Goal: Task Accomplishment & Management: Use online tool/utility

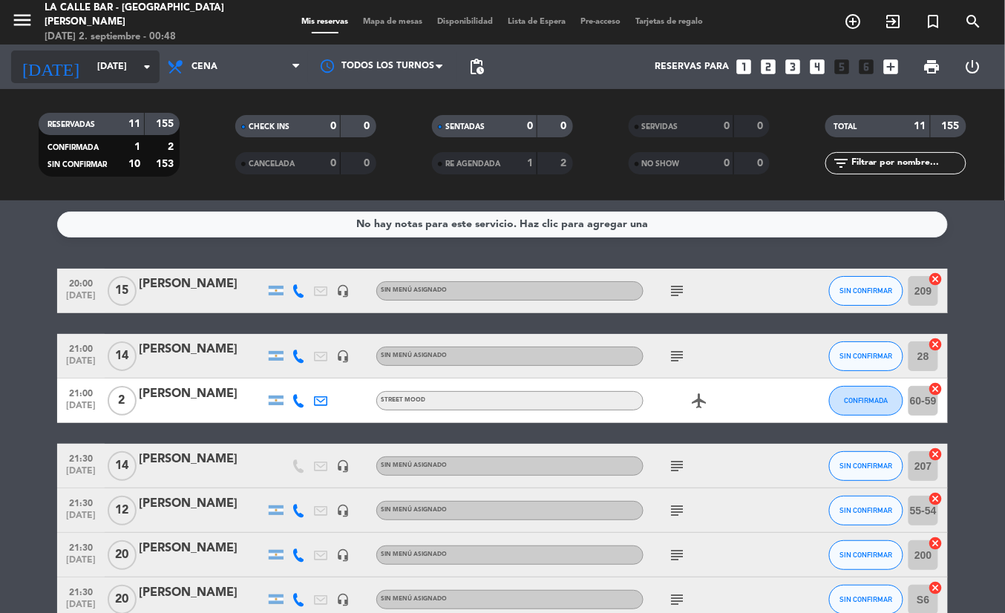
click at [122, 70] on input "[DATE]" at bounding box center [152, 66] width 125 height 25
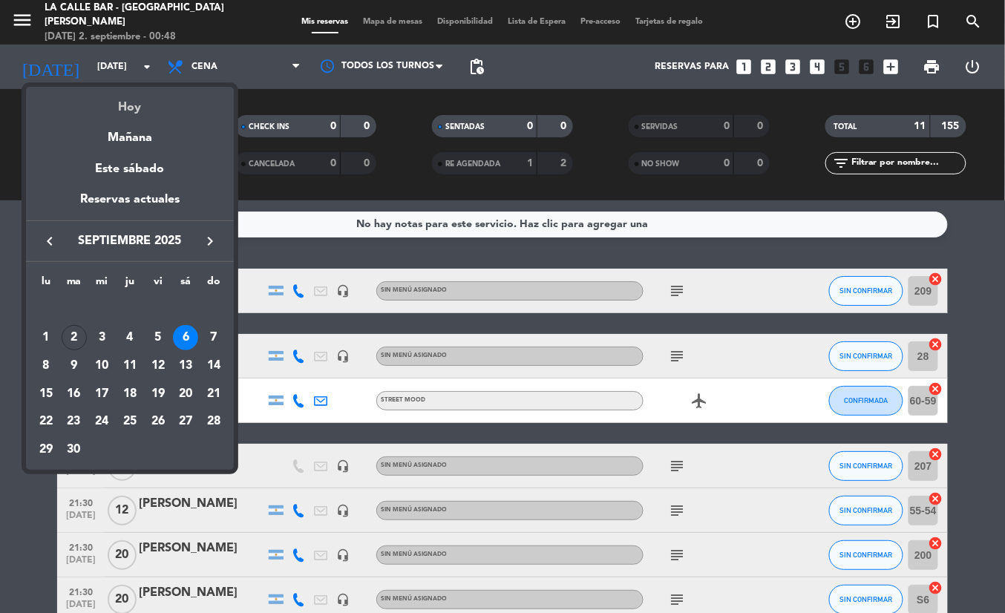
click at [146, 111] on div "Hoy" at bounding box center [130, 102] width 208 height 30
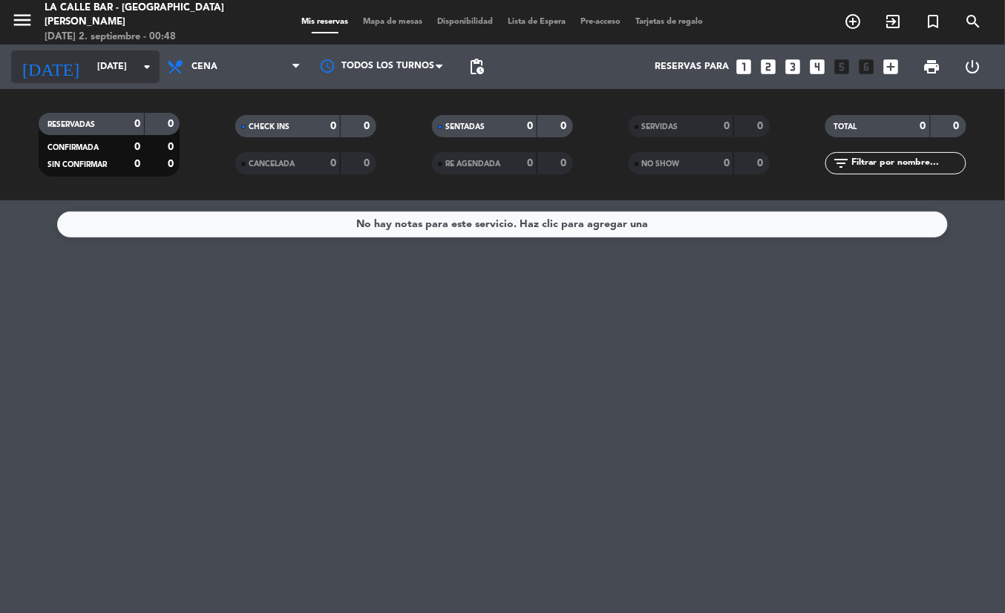
click at [102, 58] on input "[DATE]" at bounding box center [152, 66] width 125 height 25
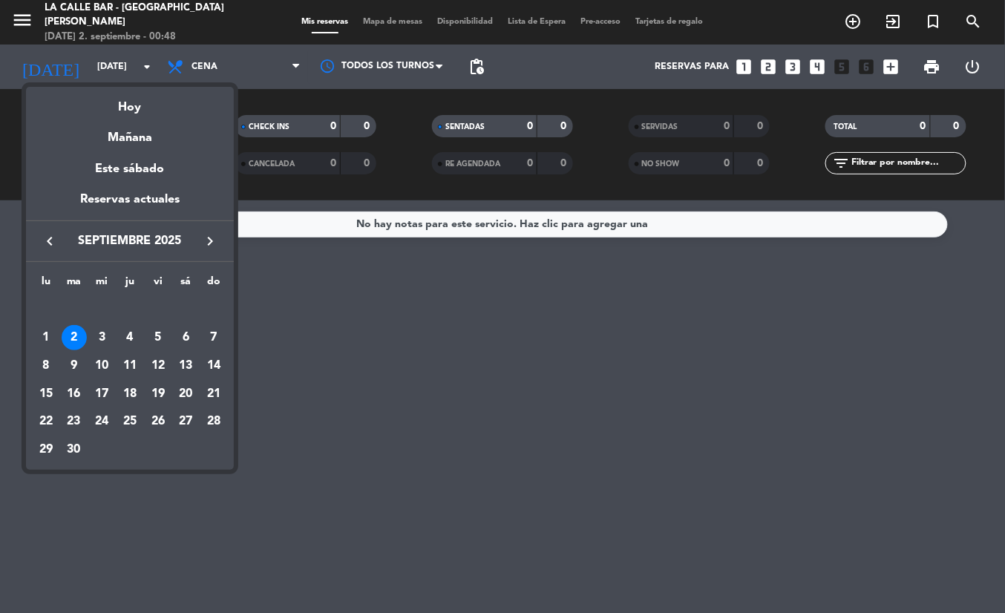
click at [155, 134] on div "Mañana" at bounding box center [130, 132] width 208 height 30
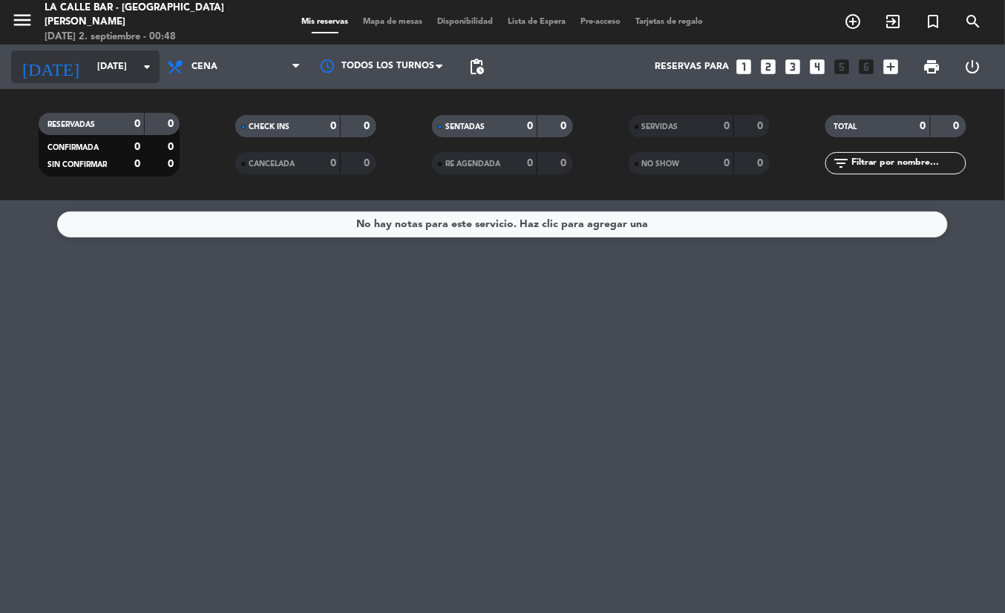
click at [122, 80] on div "[DATE] [DATE] arrow_drop_down" at bounding box center [85, 66] width 148 height 33
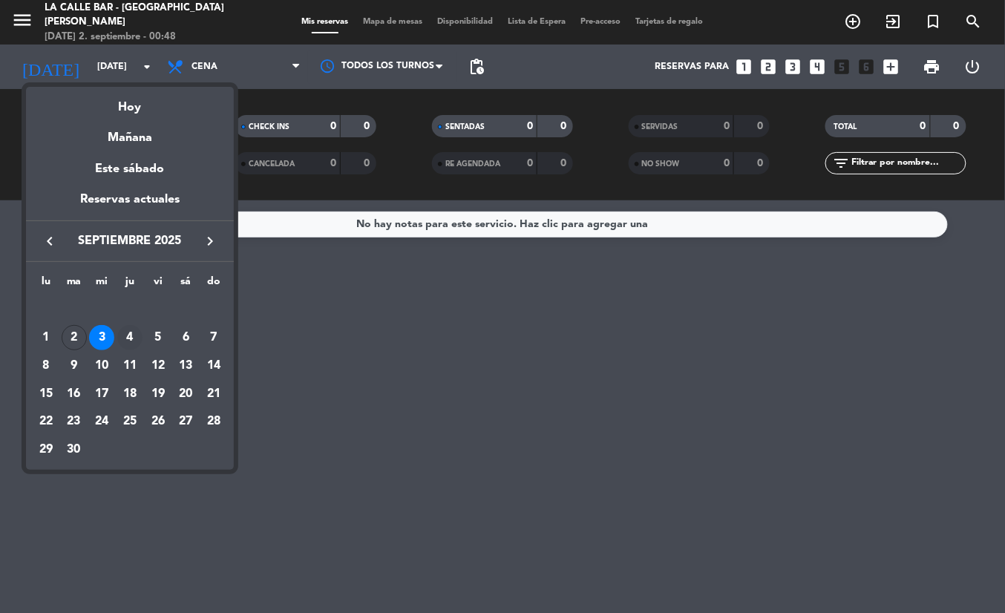
click at [132, 341] on div "4" at bounding box center [129, 337] width 25 height 25
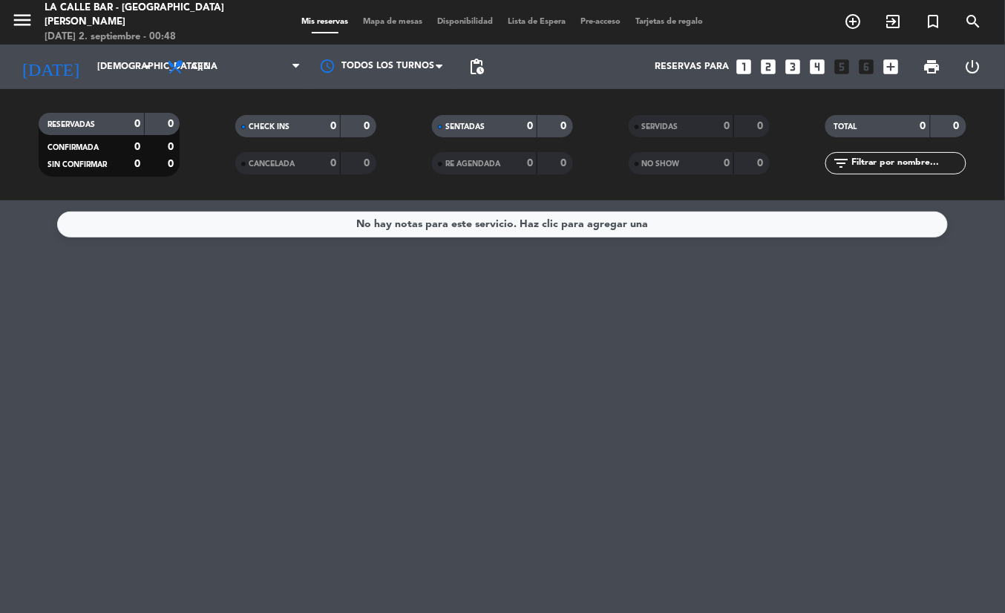
click at [78, 90] on div "RESERVADAS 0 0 CONFIRMADA 0 0 SIN CONFIRMAR 0 0 CHECK INS 0 0 CANCELADA 0 0 SEN…" at bounding box center [502, 144] width 1005 height 111
click at [90, 73] on input "[DEMOGRAPHIC_DATA][DATE]" at bounding box center [152, 66] width 125 height 25
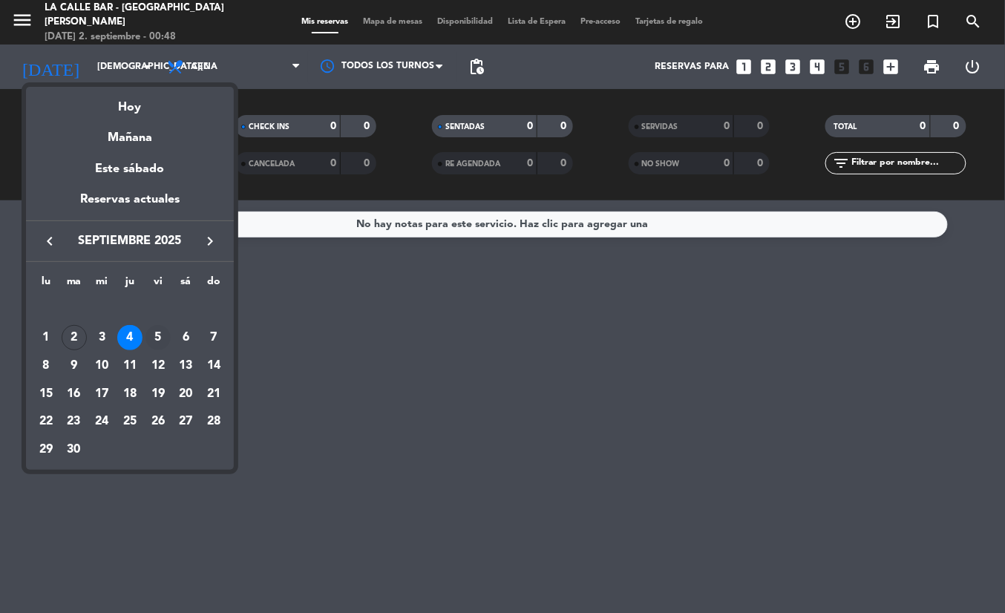
click at [159, 336] on div "5" at bounding box center [157, 337] width 25 height 25
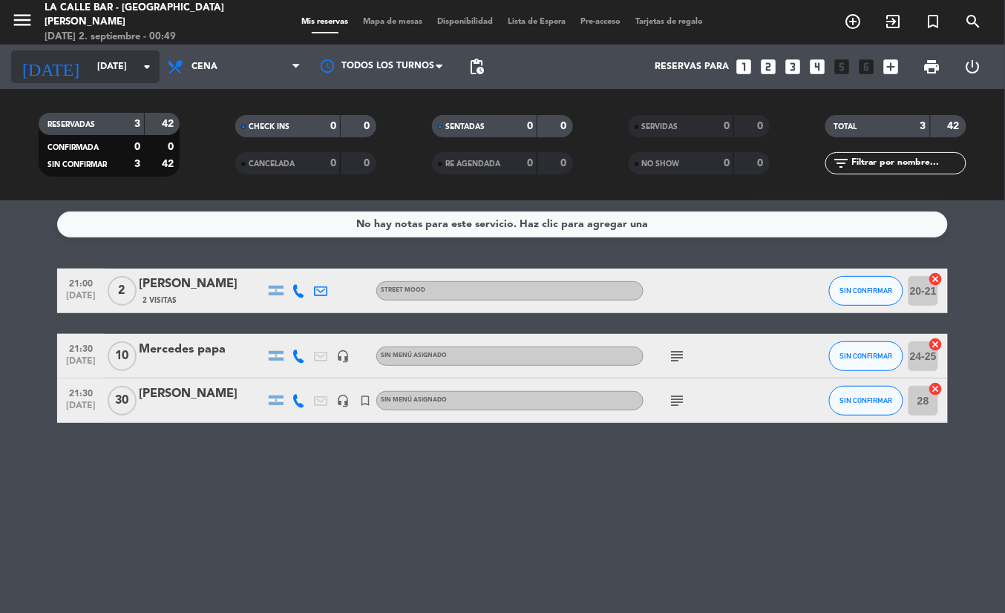
click at [114, 70] on input "[DATE]" at bounding box center [152, 66] width 125 height 25
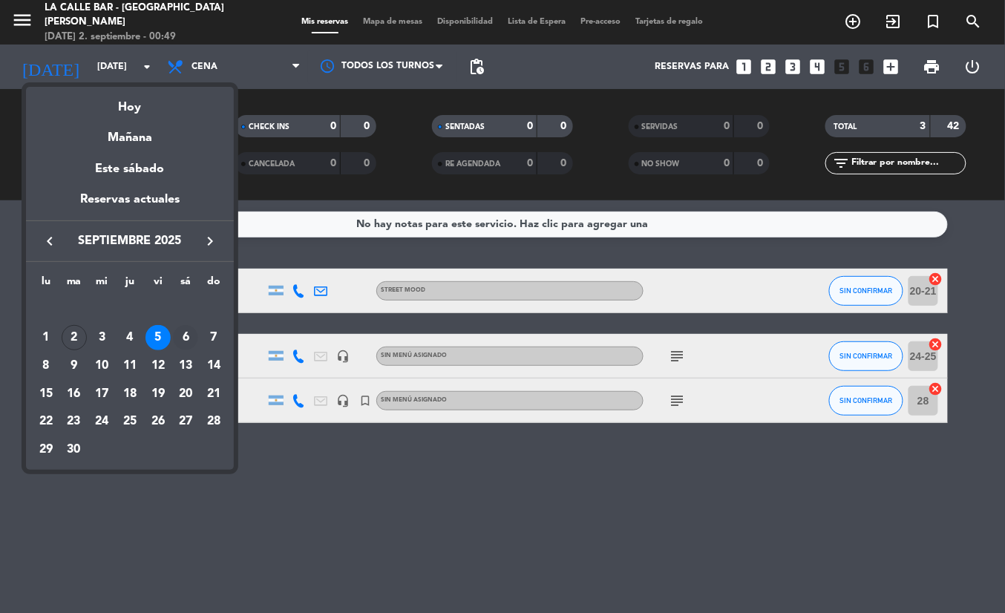
click at [185, 340] on div "6" at bounding box center [185, 337] width 25 height 25
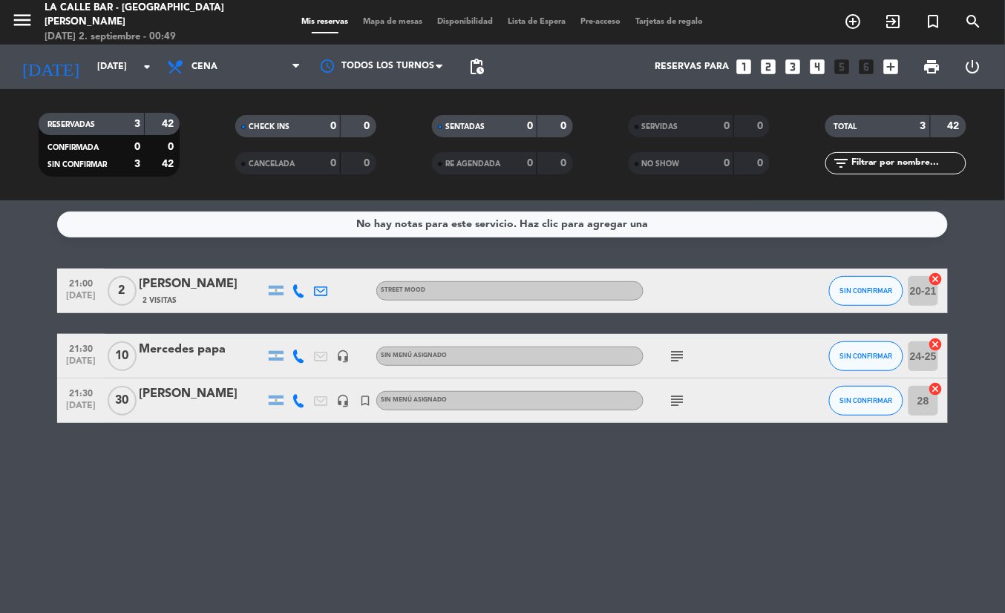
type input "[DATE]"
click at [384, 25] on span "Mapa de mesas" at bounding box center [393, 22] width 74 height 8
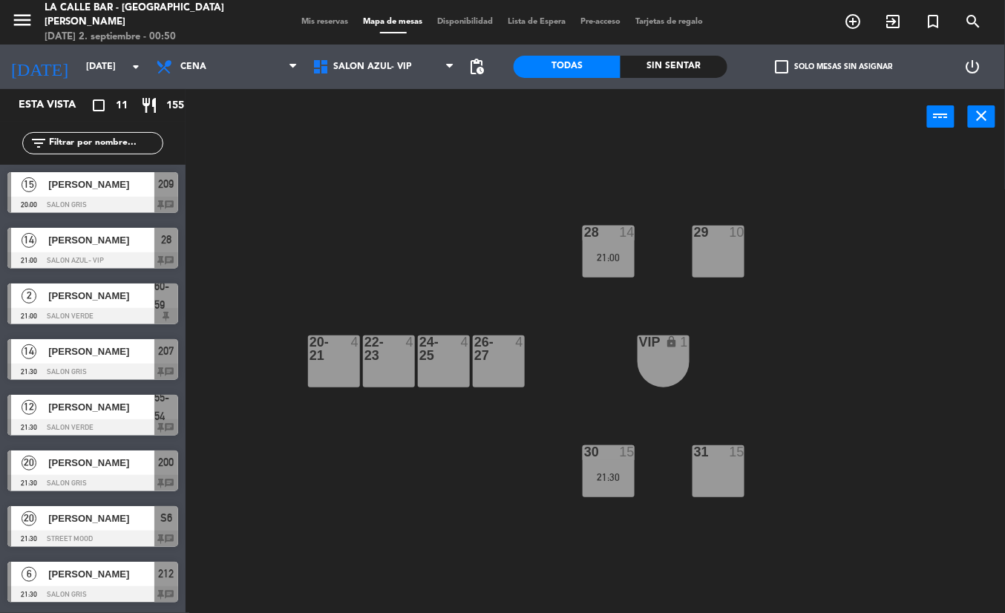
click at [381, 49] on div "SALON AZUL- VIP SALON GRIS SALON NEGRO SALON VERDE SALON AZUL- VIP SALON AZUL- …" at bounding box center [383, 67] width 157 height 45
click at [383, 76] on span "SALON AZUL- VIP" at bounding box center [383, 66] width 157 height 33
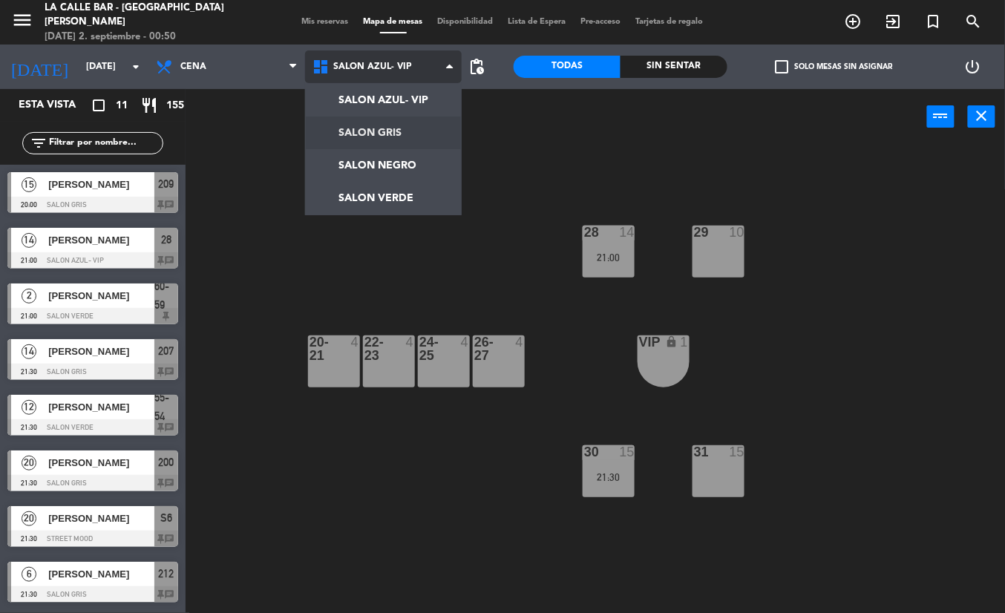
click at [393, 137] on ng-component "menu La Calle Bar - Villa [PERSON_NAME] [DATE] 2. septiembre - 00:50 Mis reserv…" at bounding box center [502, 306] width 1005 height 613
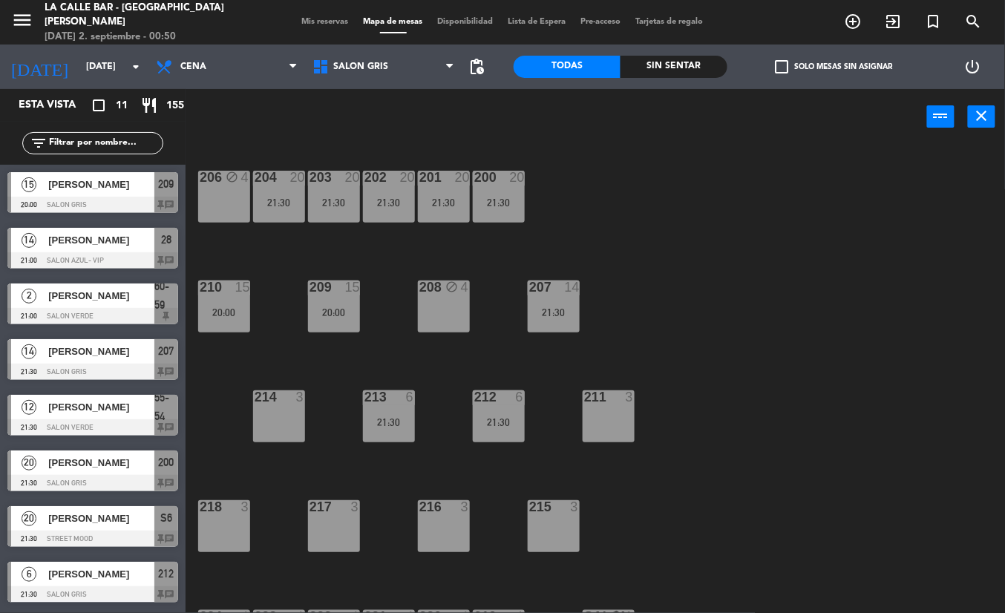
scroll to position [49, 0]
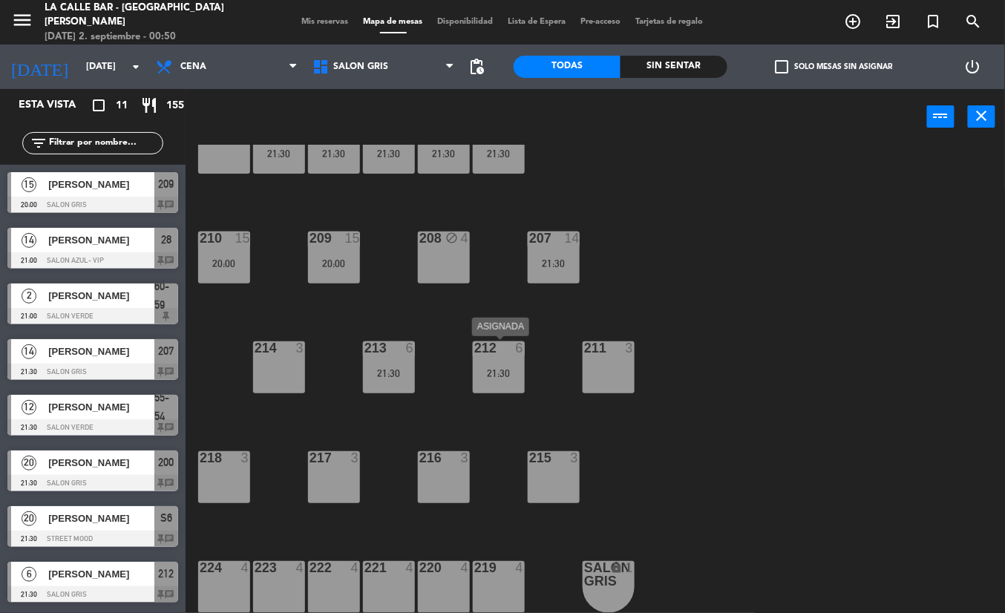
click at [493, 369] on div "21:30" at bounding box center [499, 373] width 52 height 10
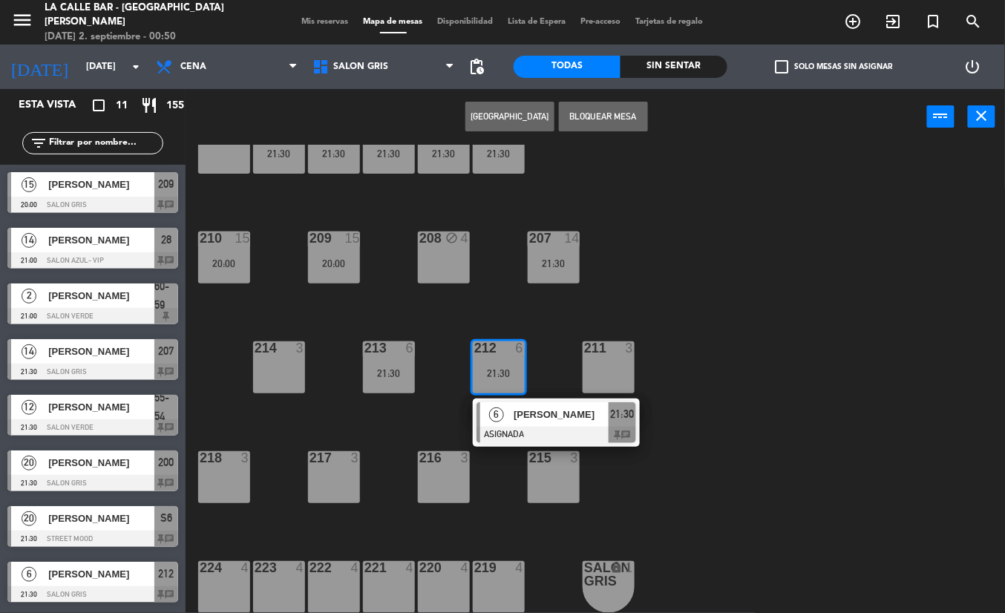
click at [672, 283] on div "206 block 4 204 20 21:30 203 20 21:30 202 20 21:30 201 20 21:30 200 20 21:30 21…" at bounding box center [600, 379] width 809 height 468
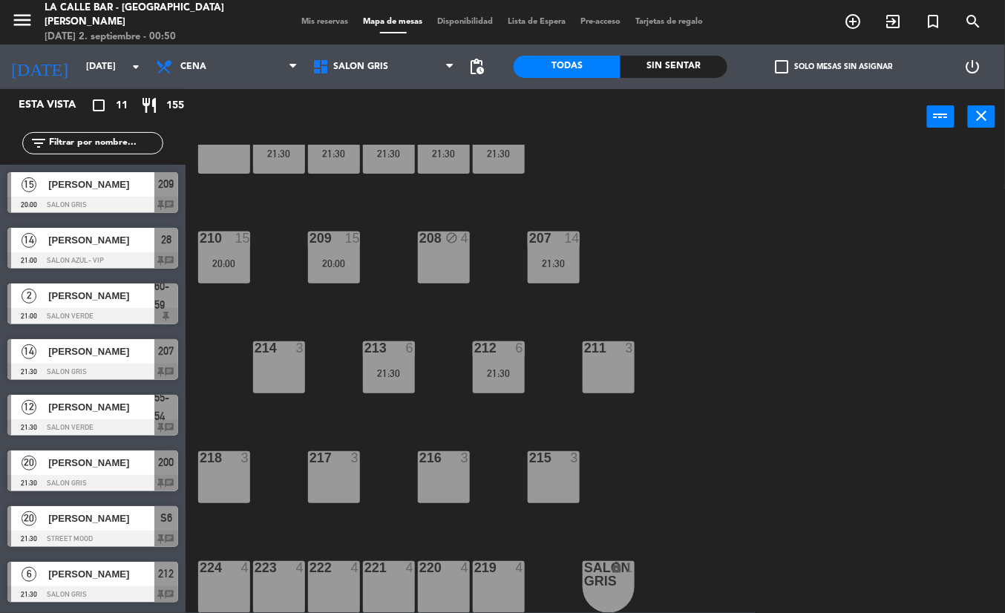
click at [401, 355] on div "213 6" at bounding box center [389, 348] width 52 height 15
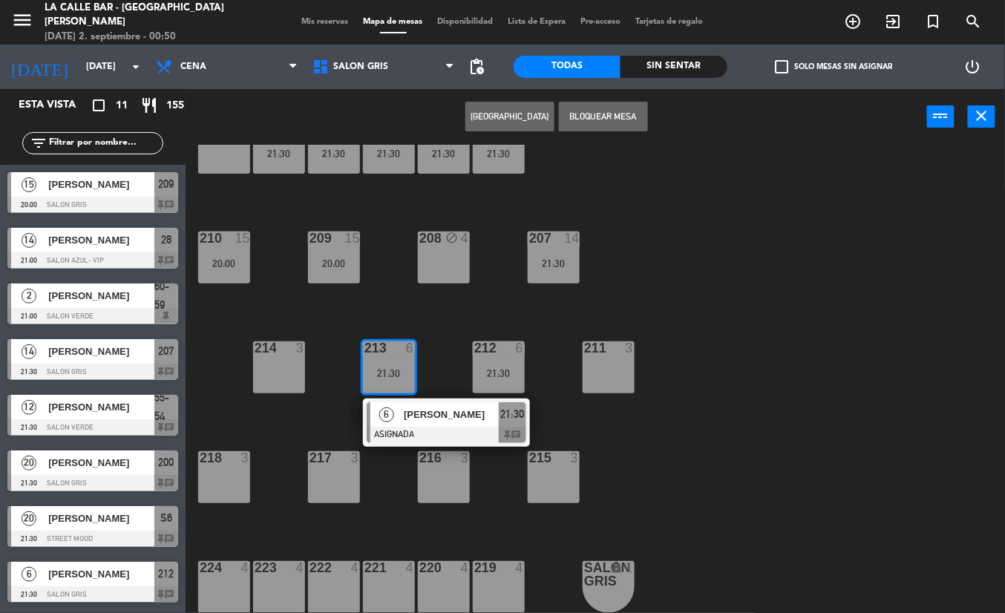
click at [719, 268] on div "206 block 4 204 20 21:30 203 20 21:30 202 20 21:30 201 20 21:30 200 20 21:30 21…" at bounding box center [600, 379] width 809 height 468
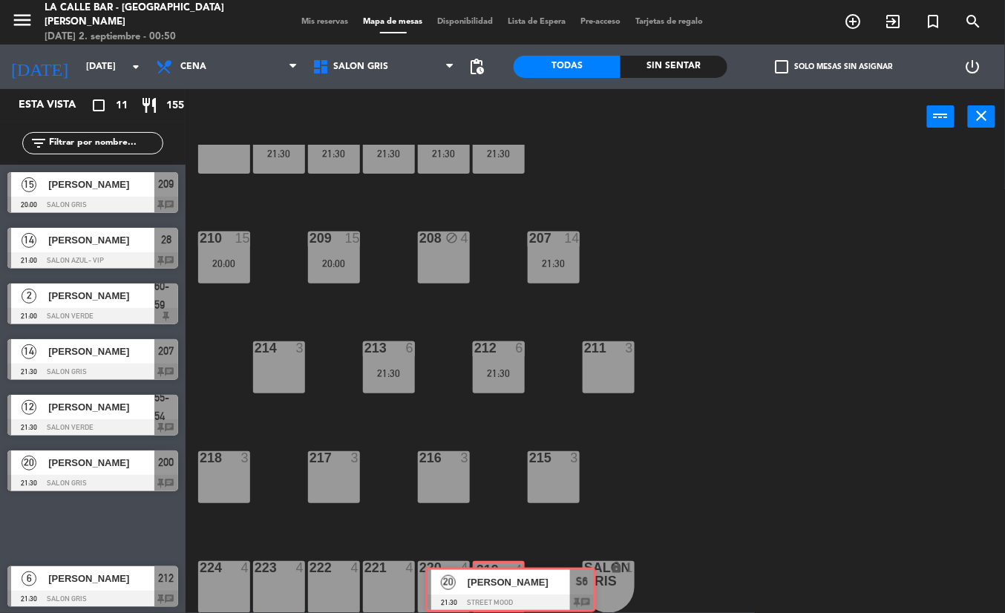
drag, startPoint x: 96, startPoint y: 520, endPoint x: 514, endPoint y: 582, distance: 422.3
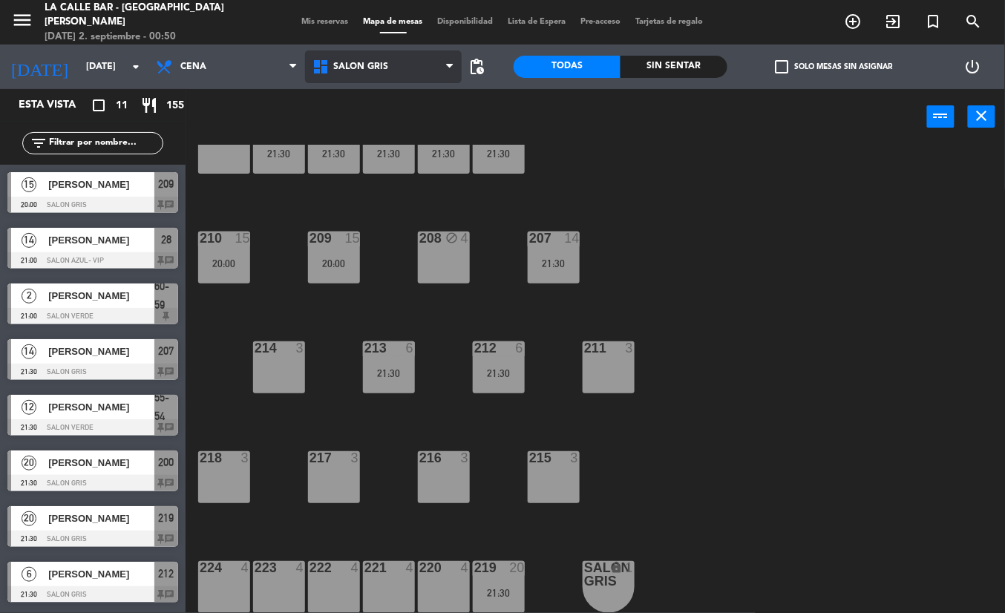
click at [420, 75] on span "SALON GRIS" at bounding box center [383, 66] width 157 height 33
click at [414, 132] on ng-component "menu La Calle Bar - Villa [PERSON_NAME] [DATE] 2. septiembre - 00:50 Mis reserv…" at bounding box center [502, 306] width 1005 height 613
click at [408, 58] on span "SALON GRIS" at bounding box center [383, 66] width 157 height 33
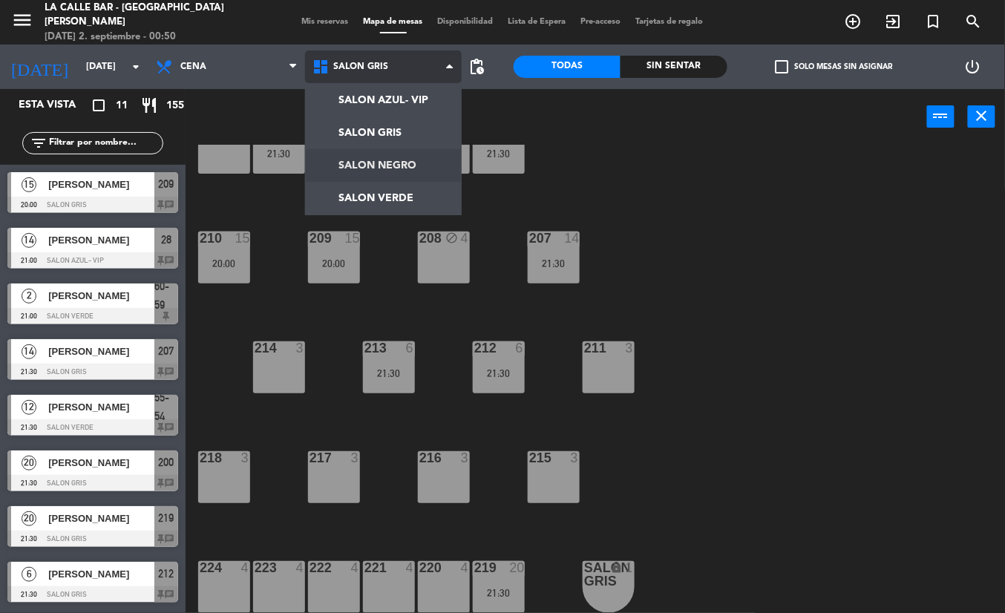
scroll to position [0, 0]
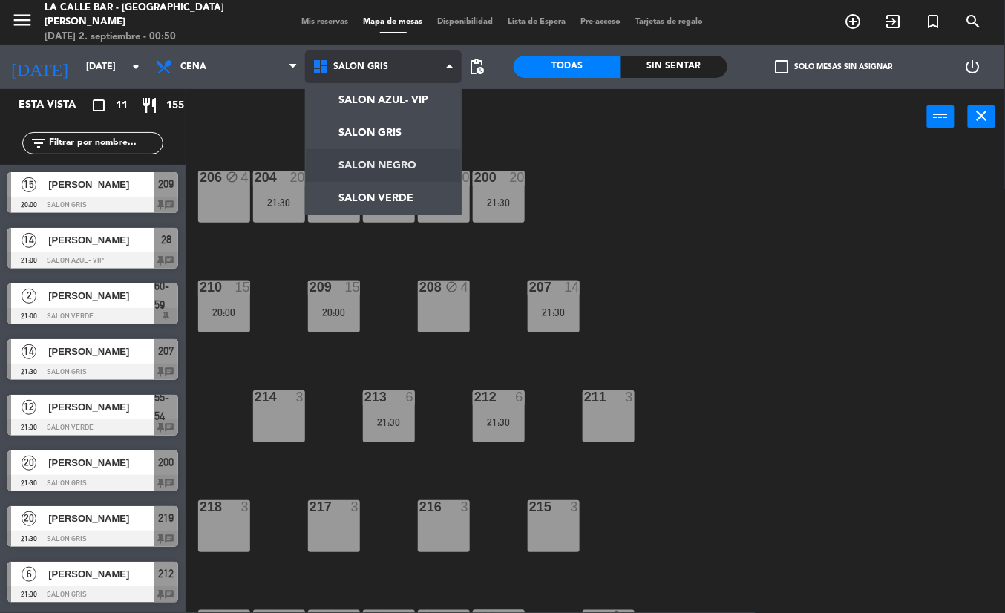
click at [399, 167] on ng-component "menu La Calle Bar - Villa [PERSON_NAME] [DATE] 2. septiembre - 00:50 Mis reserv…" at bounding box center [502, 306] width 1005 height 613
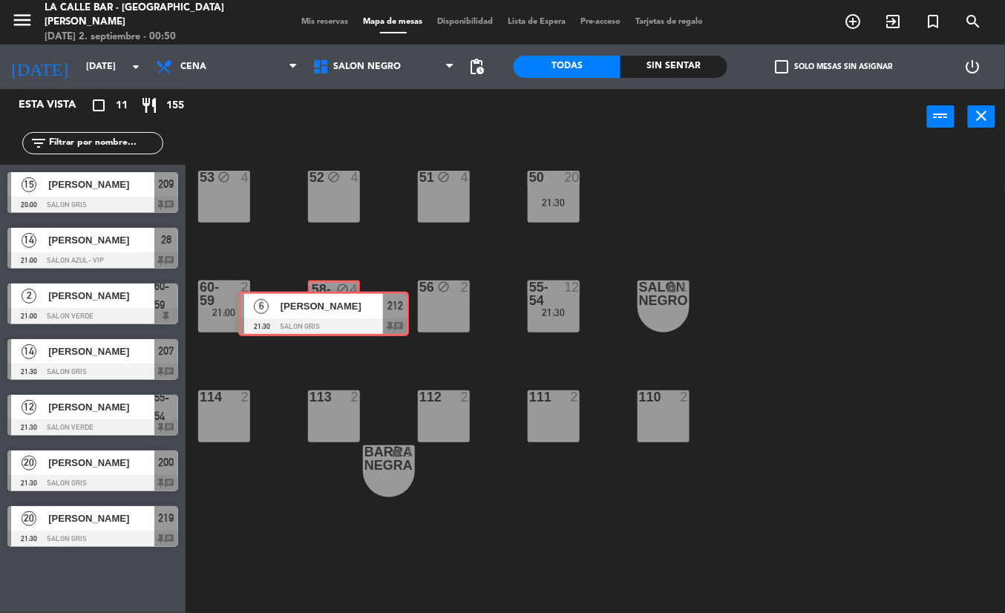
drag, startPoint x: 119, startPoint y: 556, endPoint x: 327, endPoint y: 306, distance: 325.6
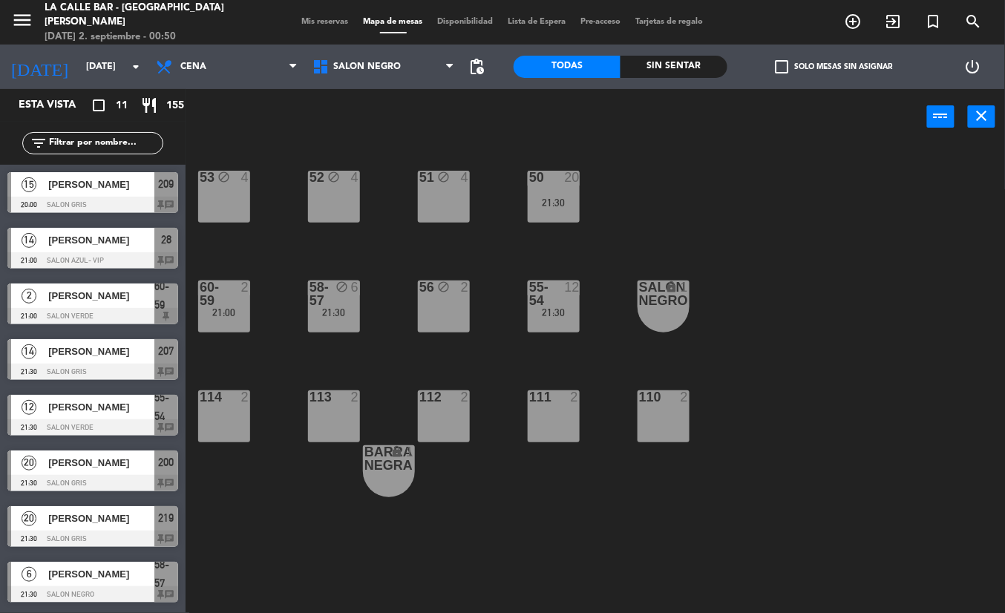
click at [217, 304] on div at bounding box center [223, 293] width 24 height 27
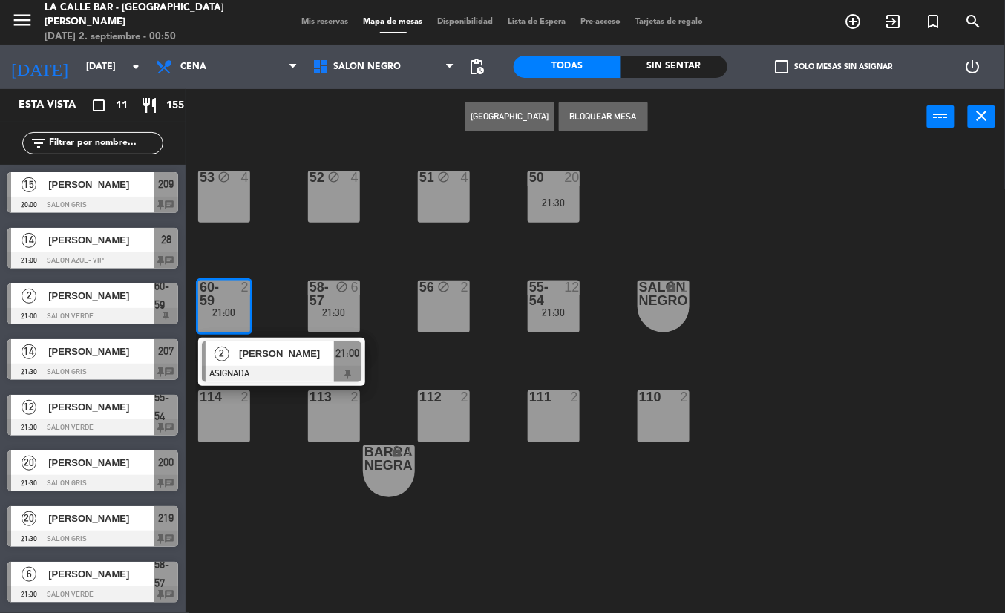
click at [295, 562] on div "53 block 4 52 block 4 51 block 4 50 20 21:30 60-59 2 21:00 2 [PERSON_NAME] ASIG…" at bounding box center [600, 379] width 809 height 468
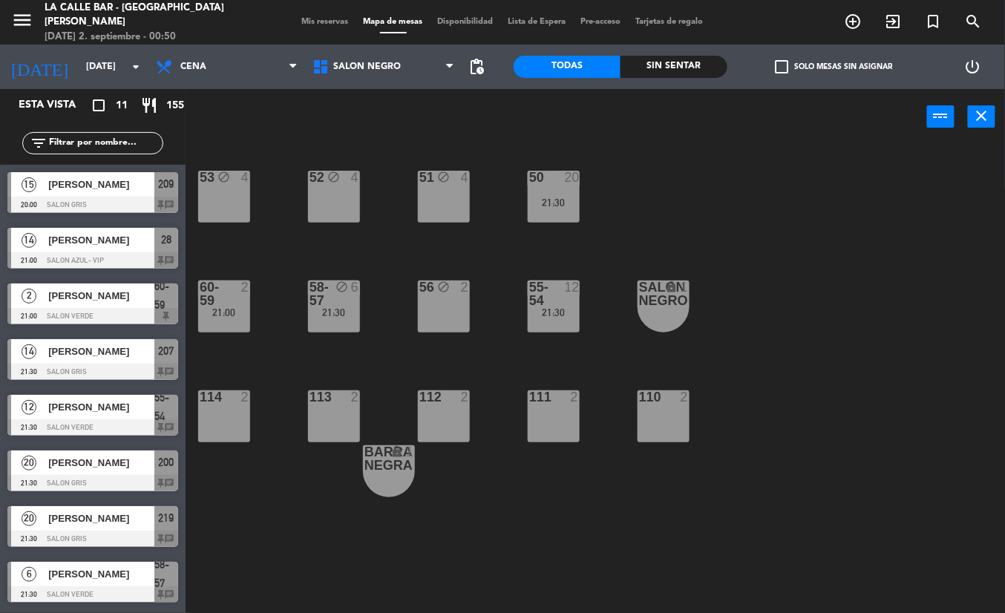
drag, startPoint x: 232, startPoint y: 298, endPoint x: 230, endPoint y: 306, distance: 7.7
click at [230, 322] on div "53 block 4 52 block 4 51 block 4 50 20 21:30 60-59 2 21:00 58-57 block 6 21:30 …" at bounding box center [600, 379] width 809 height 468
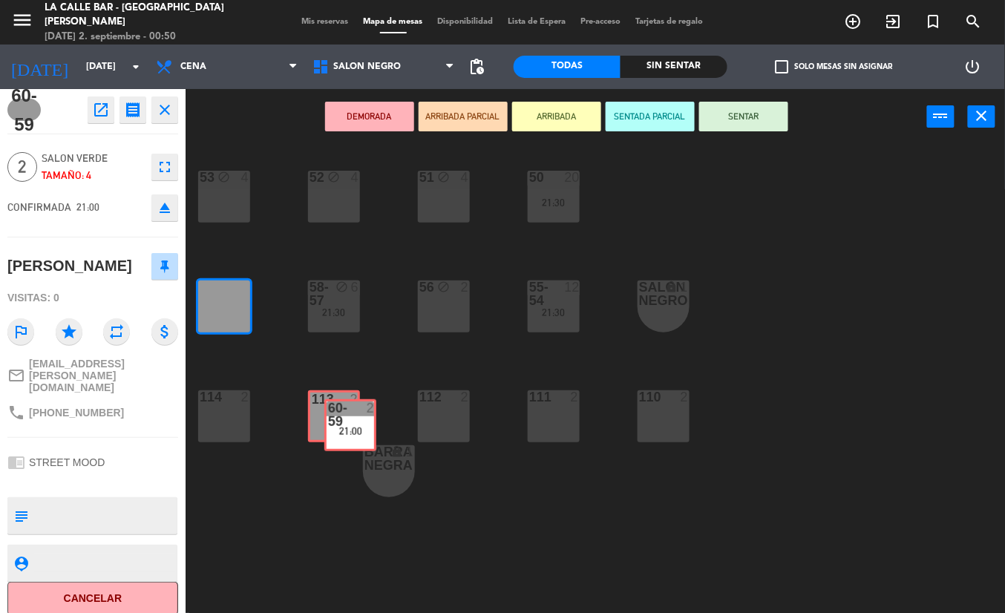
drag, startPoint x: 230, startPoint y: 304, endPoint x: 355, endPoint y: 422, distance: 171.6
click at [355, 422] on div "53 block 4 52 block 4 51 block 4 50 20 21:30 60-59 2 21:00 60-59 2 21:00 58-57 …" at bounding box center [600, 379] width 809 height 468
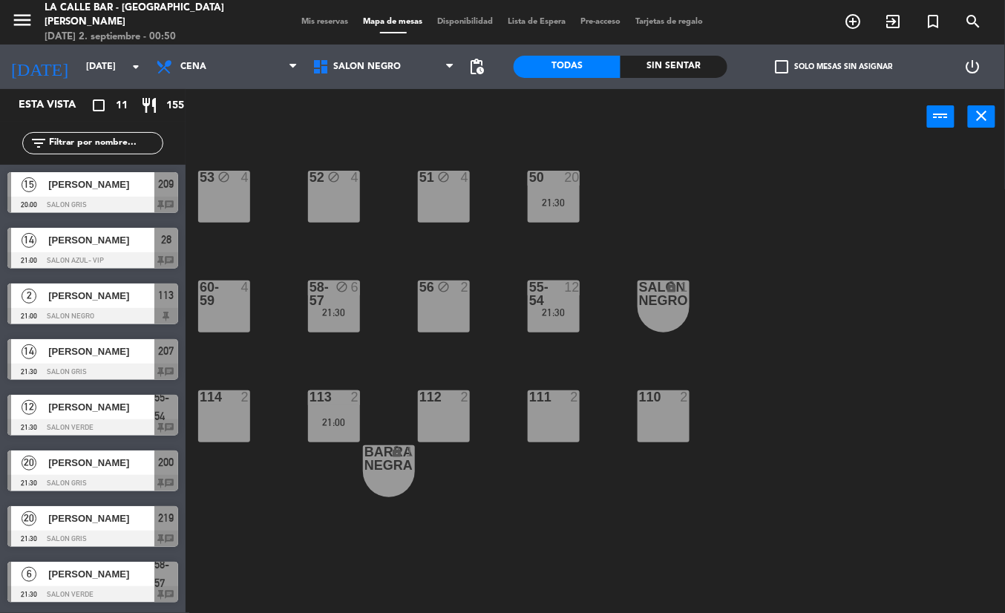
click at [402, 583] on div "53 block 4 52 block 4 51 block 4 50 20 21:30 60-59 4 58-57 block 6 21:30 56 blo…" at bounding box center [600, 379] width 809 height 468
click at [370, 64] on span "SALON NEGRO" at bounding box center [367, 67] width 68 height 10
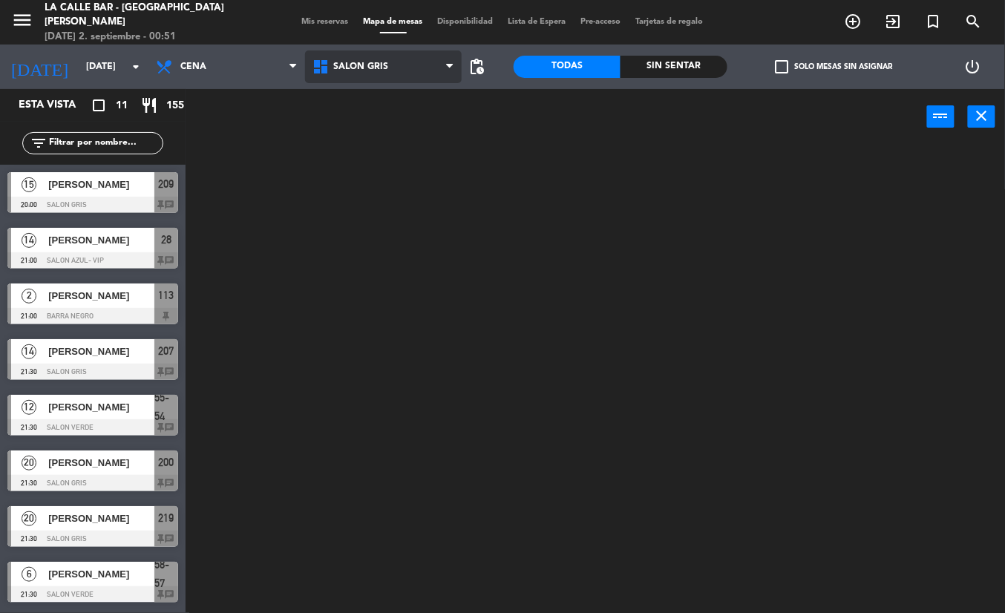
click at [384, 123] on ng-component "menu La Calle Bar - Villa [PERSON_NAME] [DATE] 2. septiembre - 00:51 Mis reserv…" at bounding box center [502, 306] width 1005 height 613
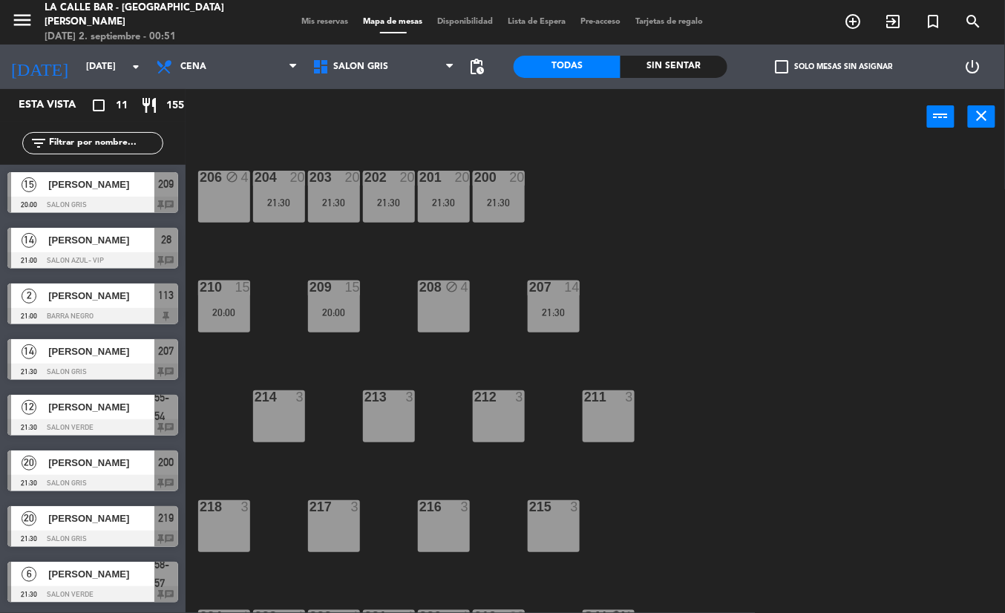
click at [328, 336] on div "206 block 4 204 20 21:30 203 20 21:30 202 20 21:30 201 20 21:30 200 20 21:30 21…" at bounding box center [600, 379] width 809 height 468
click at [327, 324] on div "209 15 20:00" at bounding box center [334, 306] width 52 height 52
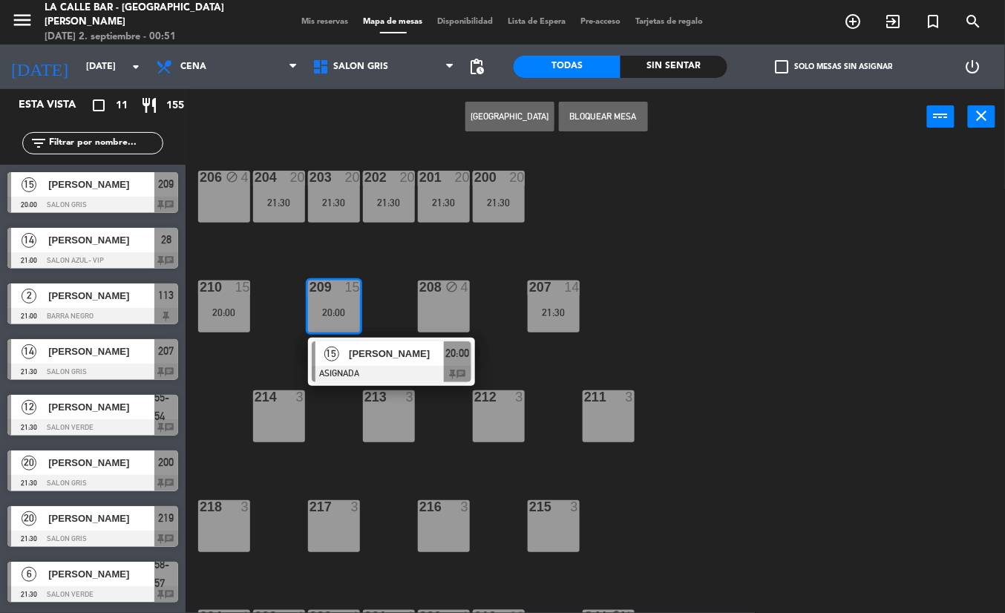
click at [425, 250] on div "206 block 4 204 20 21:30 203 20 21:30 202 20 21:30 201 20 21:30 200 20 21:30 21…" at bounding box center [600, 379] width 809 height 468
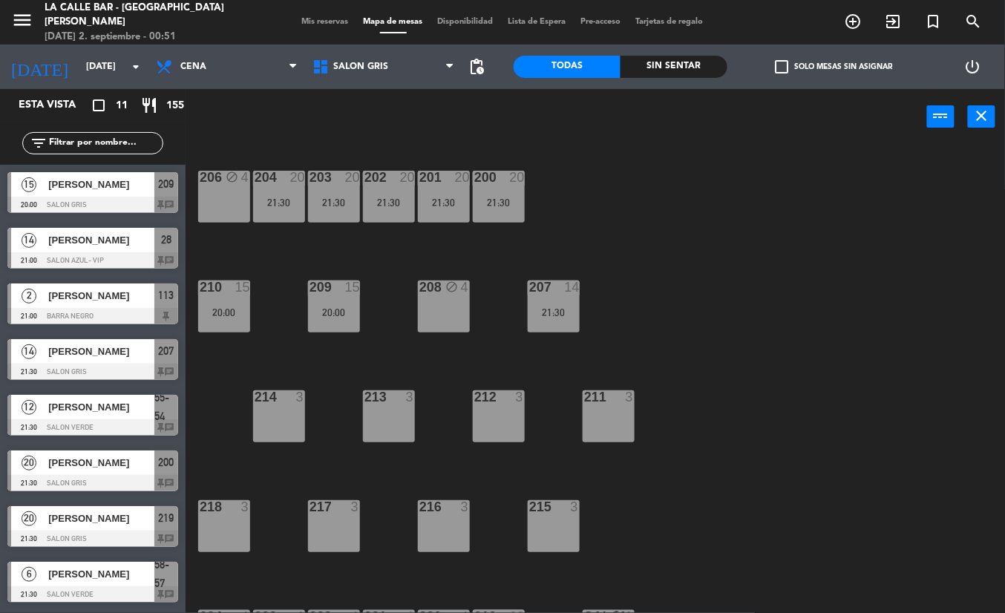
click at [226, 289] on div at bounding box center [223, 286] width 24 height 13
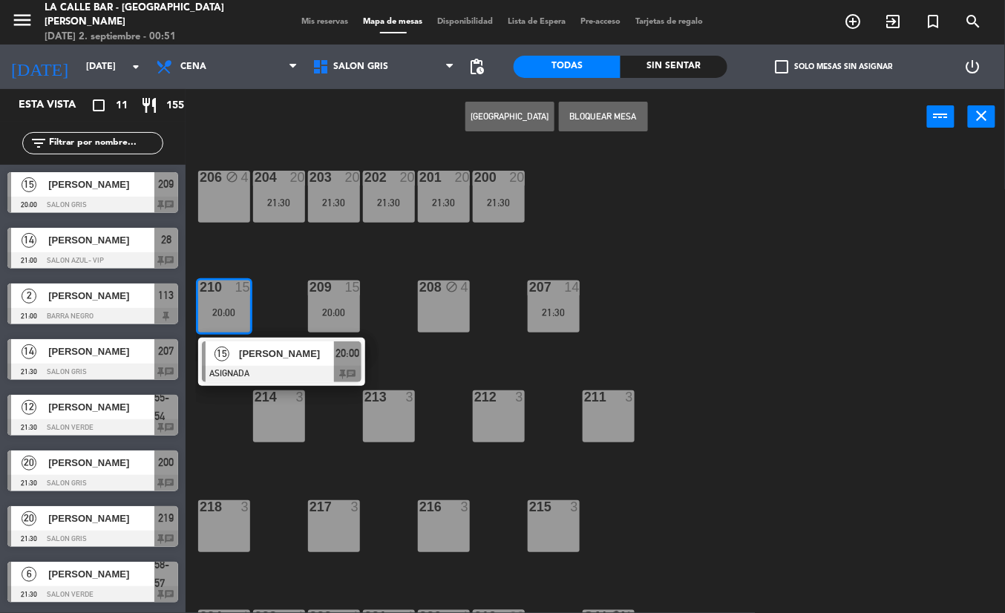
click at [585, 208] on div "206 block 4 204 20 21:30 203 20 21:30 202 20 21:30 201 20 21:30 200 20 21:30 21…" at bounding box center [600, 379] width 809 height 468
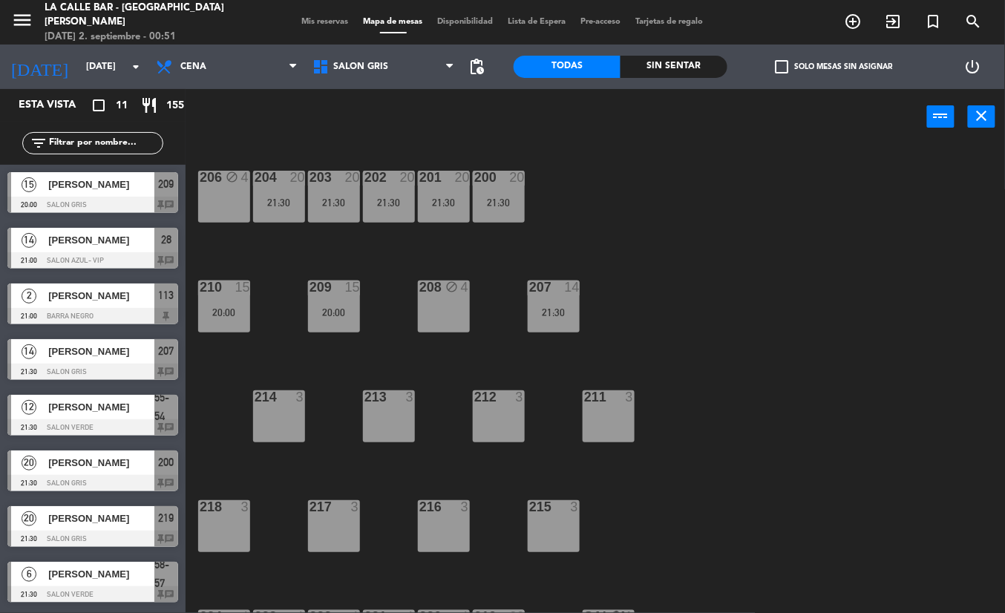
click at [525, 338] on div "206 block 4 204 20 21:30 203 20 21:30 202 20 21:30 201 20 21:30 200 20 21:30 21…" at bounding box center [600, 379] width 809 height 468
click at [560, 310] on div "21:30" at bounding box center [554, 312] width 52 height 10
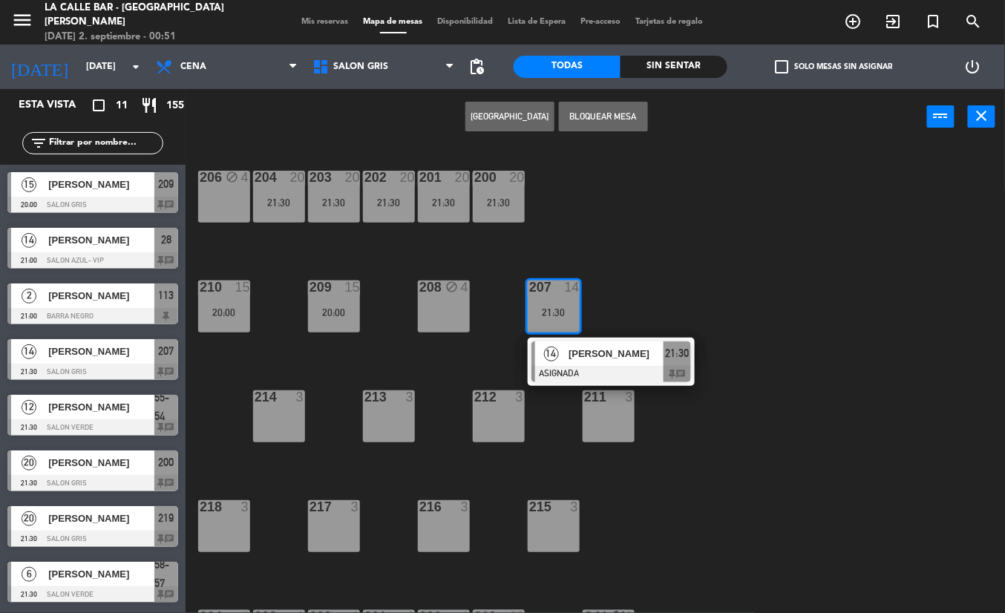
click at [680, 215] on div "206 block 4 204 20 21:30 203 20 21:30 202 20 21:30 201 20 21:30 200 20 21:30 21…" at bounding box center [600, 379] width 809 height 468
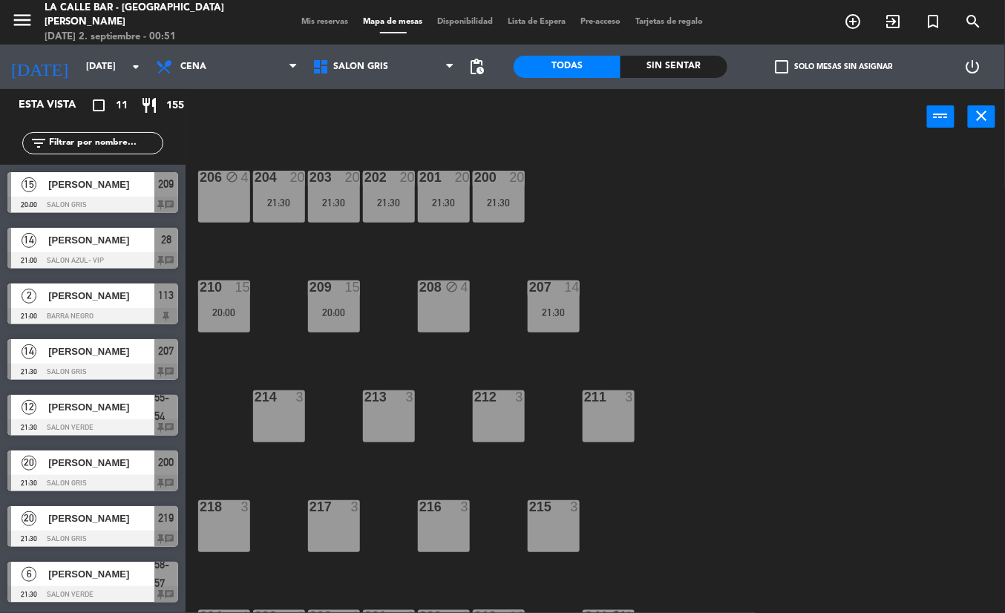
scroll to position [49, 0]
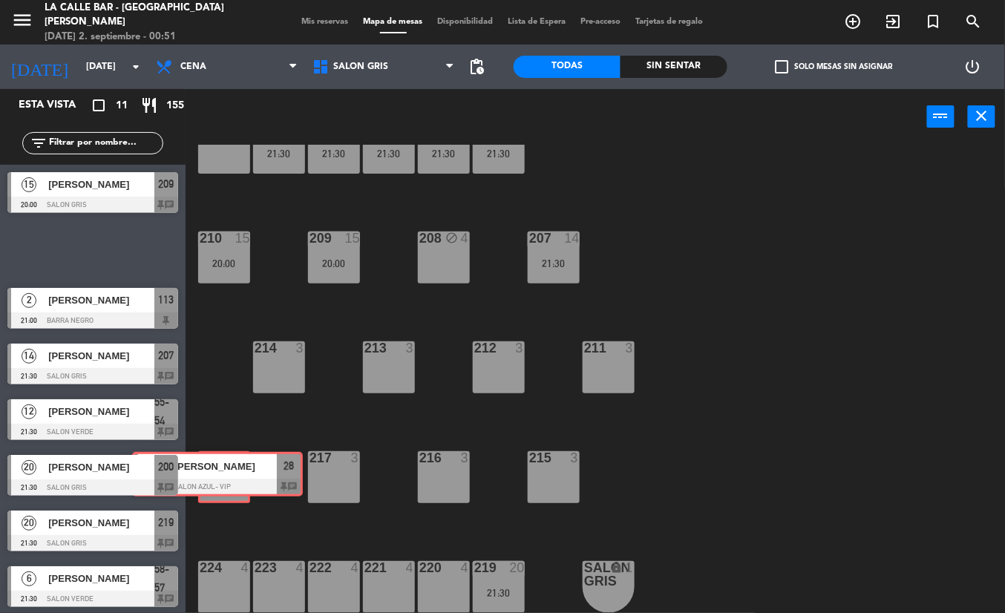
drag, startPoint x: 102, startPoint y: 248, endPoint x: 226, endPoint y: 472, distance: 256.4
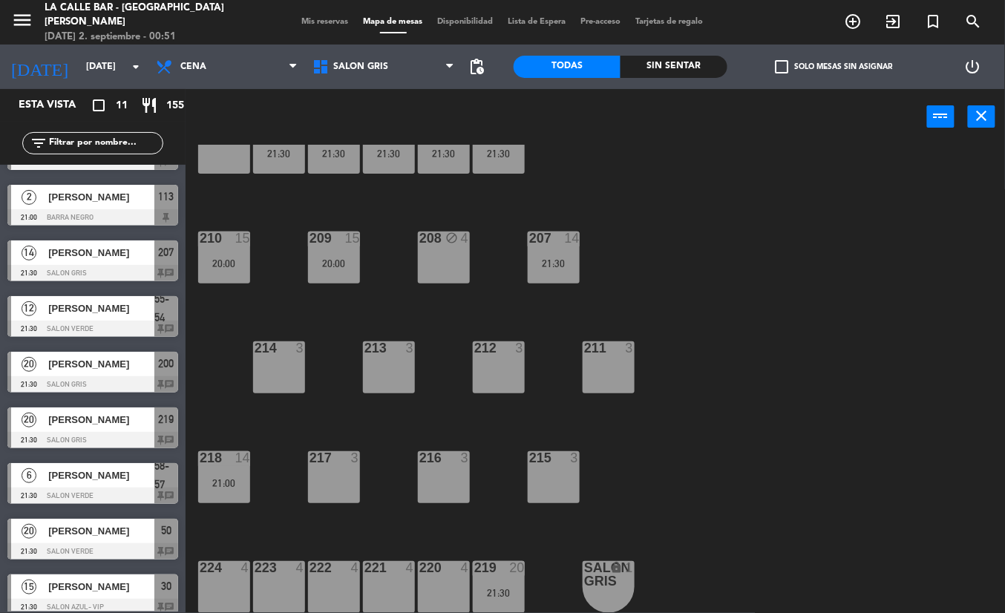
scroll to position [165, 0]
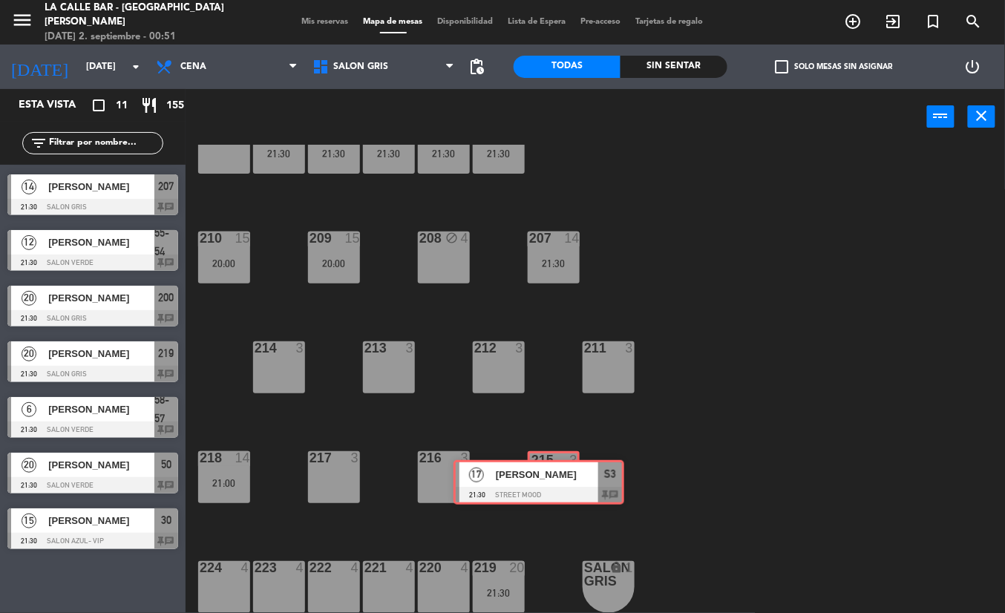
drag, startPoint x: 194, startPoint y: 516, endPoint x: 548, endPoint y: 479, distance: 356.0
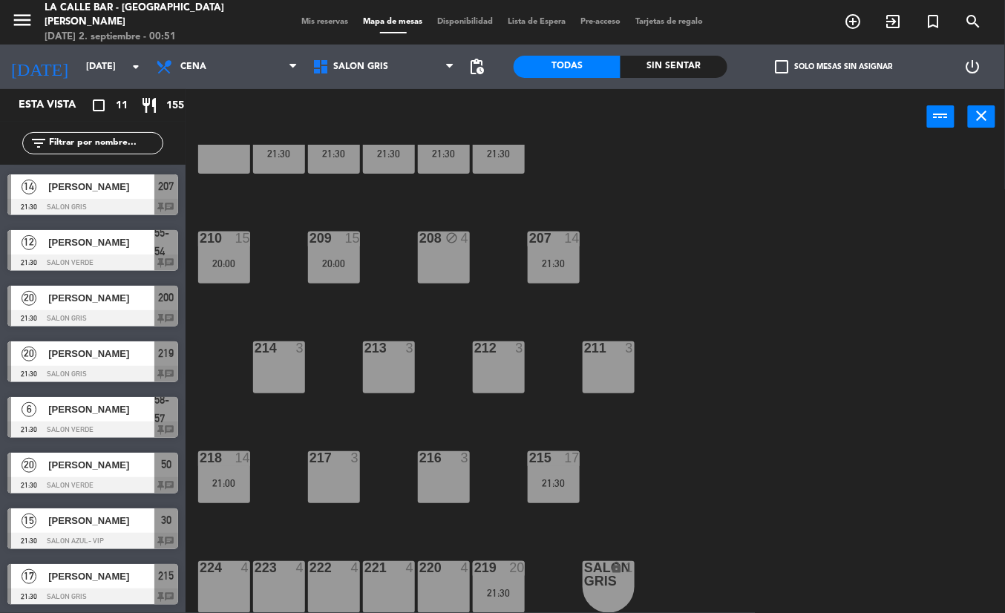
scroll to position [0, 0]
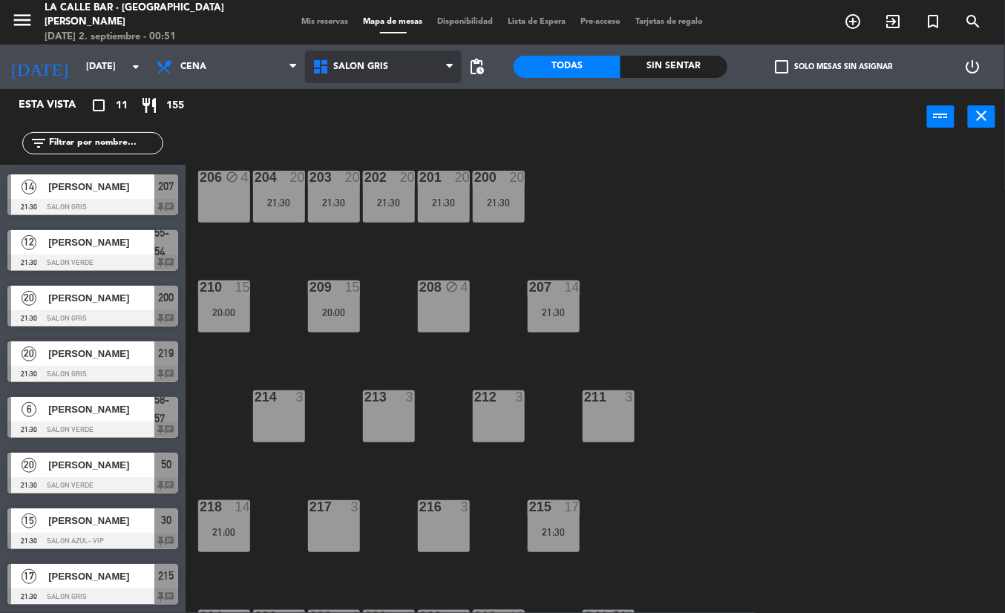
click at [414, 73] on span "SALON GRIS" at bounding box center [383, 66] width 157 height 33
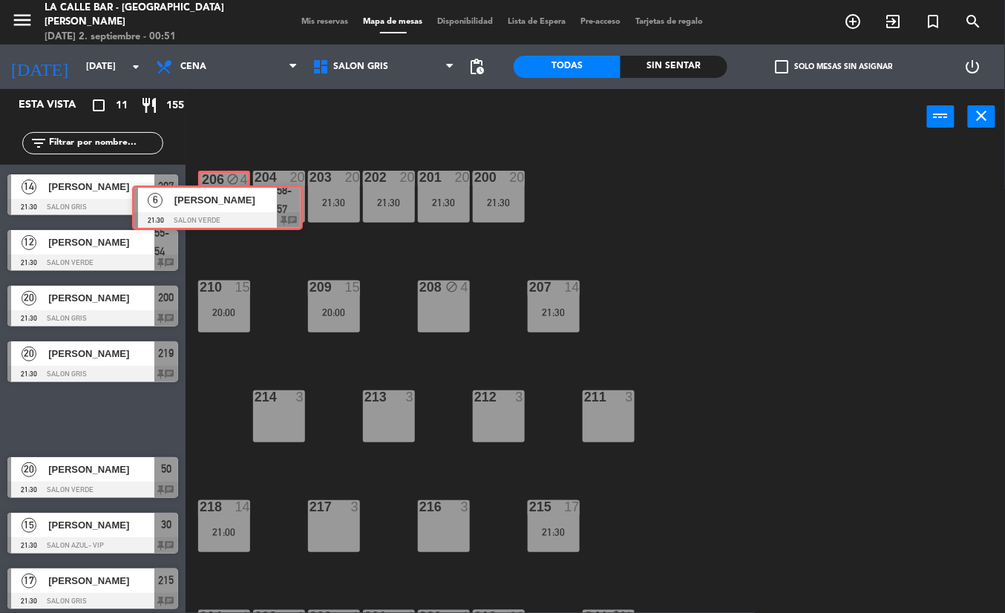
drag, startPoint x: 85, startPoint y: 416, endPoint x: 221, endPoint y: 229, distance: 230.9
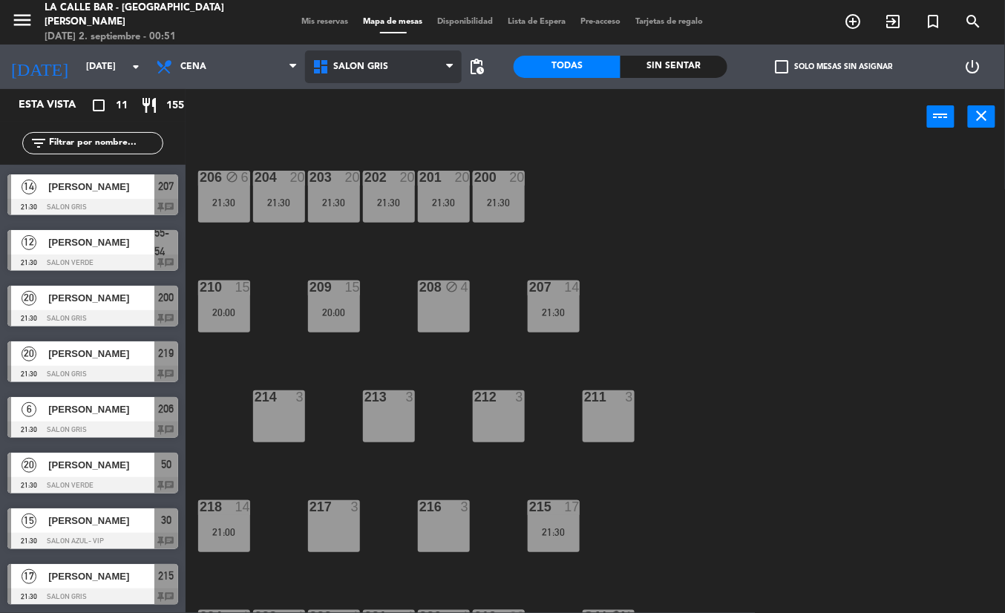
click at [378, 57] on span "SALON GRIS" at bounding box center [383, 66] width 157 height 33
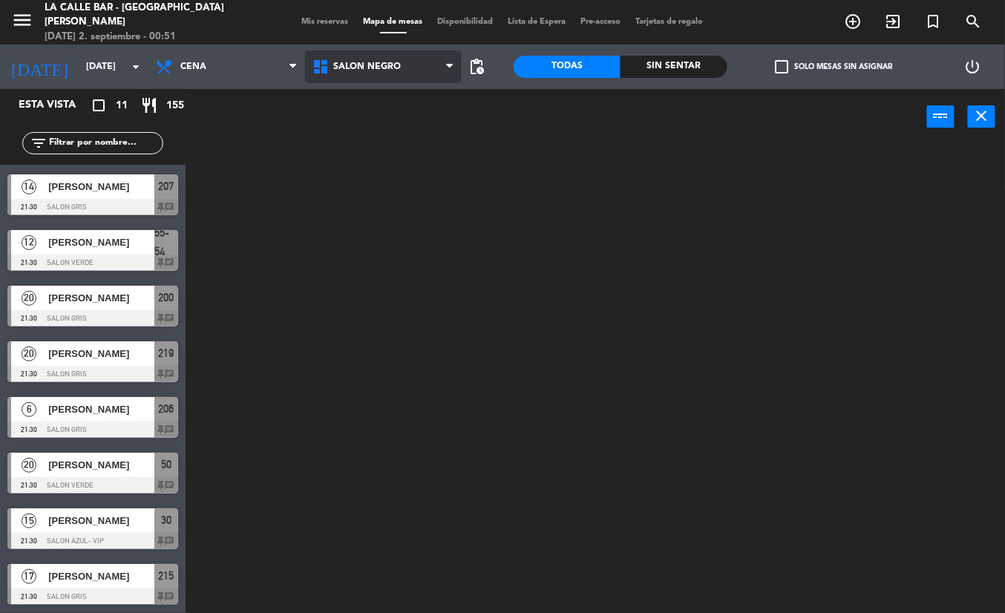
click at [389, 165] on ng-component "menu La Calle Bar - Villa [PERSON_NAME] [DATE] 2. septiembre - 00:51 Mis reserv…" at bounding box center [502, 306] width 1005 height 613
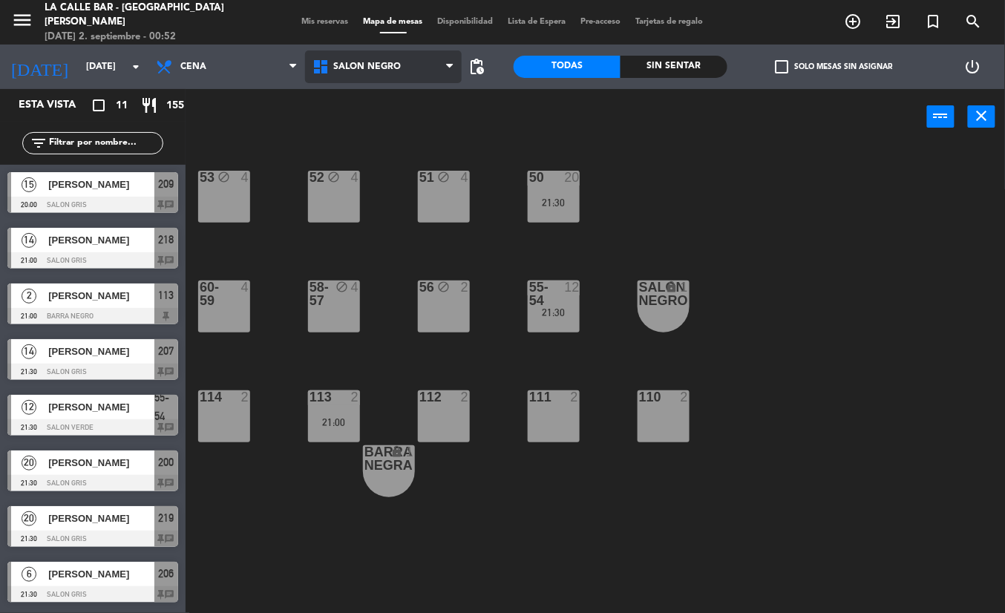
click at [343, 64] on span "SALON NEGRO" at bounding box center [367, 67] width 68 height 10
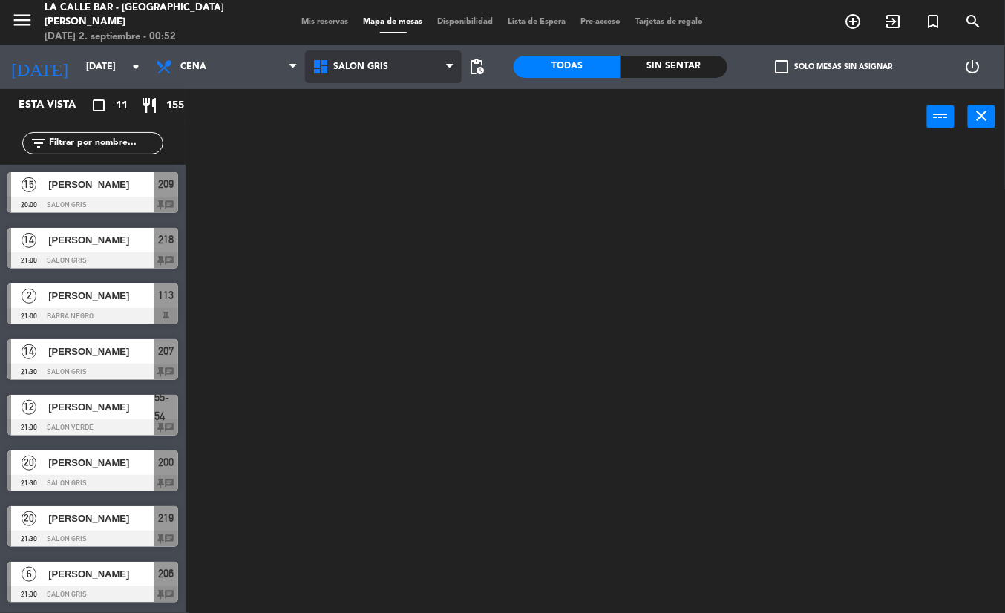
click at [354, 141] on ng-component "menu La Calle Bar - Villa [PERSON_NAME] [DATE] 2. septiembre - 00:52 Mis reserv…" at bounding box center [502, 306] width 1005 height 613
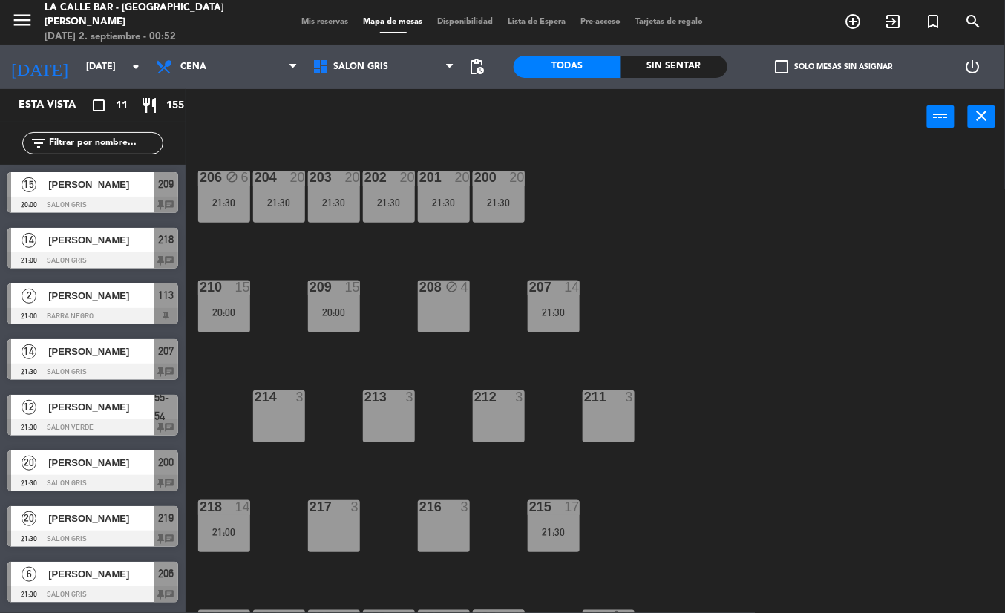
scroll to position [49, 0]
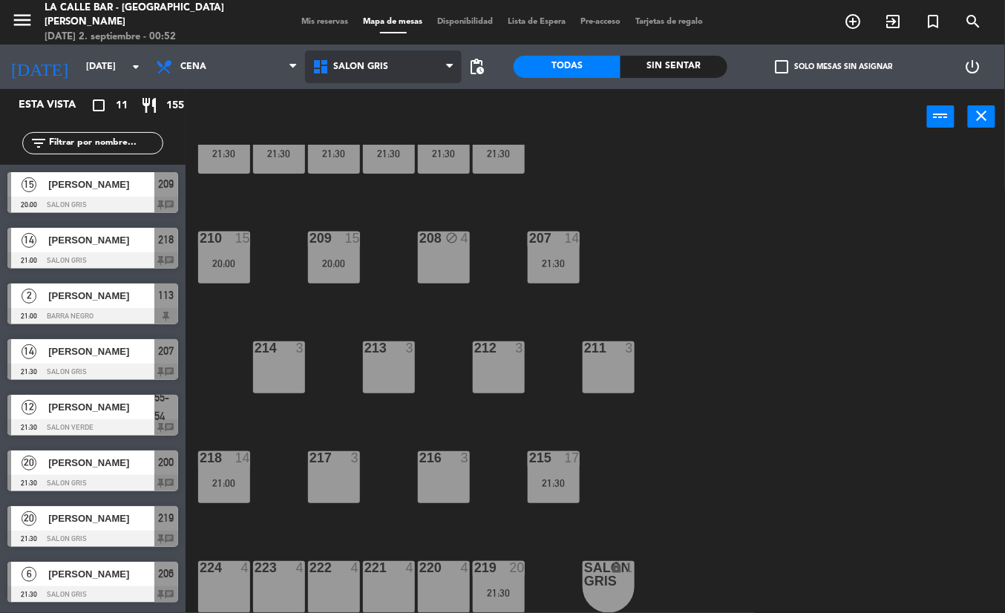
click at [358, 70] on span "SALON GRIS" at bounding box center [360, 67] width 55 height 10
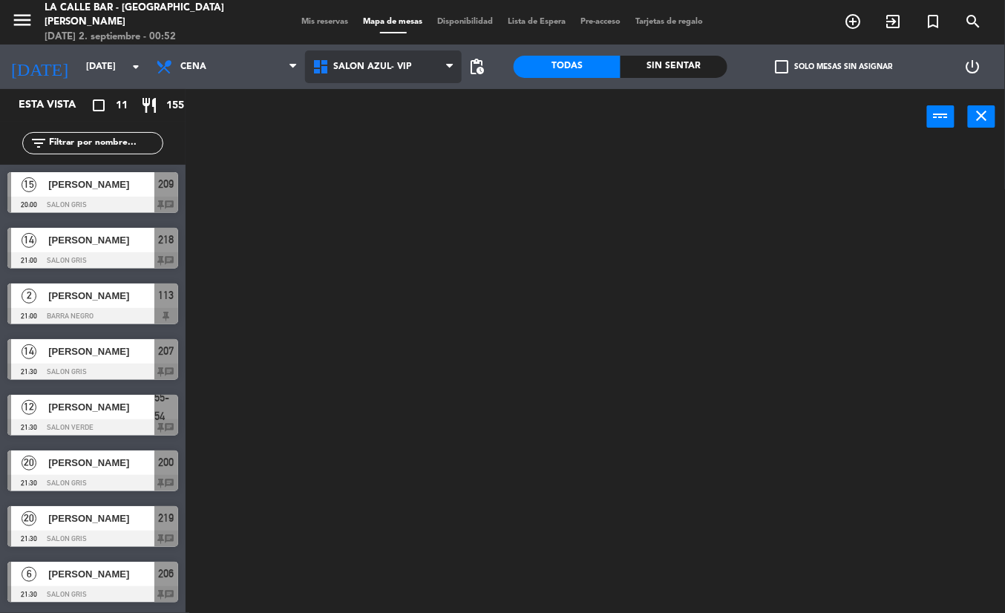
scroll to position [0, 0]
click at [359, 98] on ng-component "menu La Calle Bar - Villa [PERSON_NAME] [DATE] 2. septiembre - 00:52 Mis reserv…" at bounding box center [502, 306] width 1005 height 613
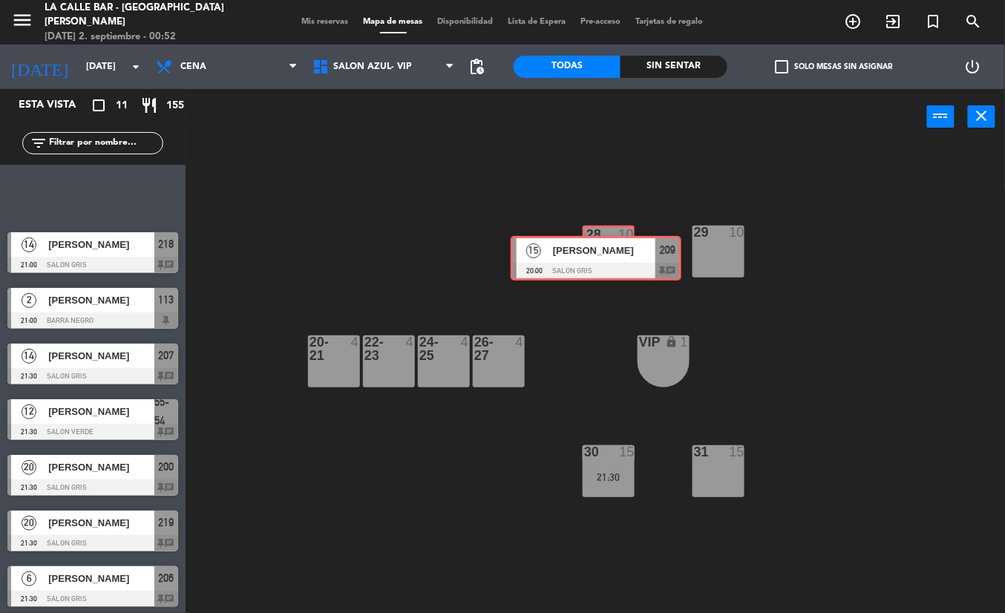
drag, startPoint x: 114, startPoint y: 187, endPoint x: 617, endPoint y: 251, distance: 507.1
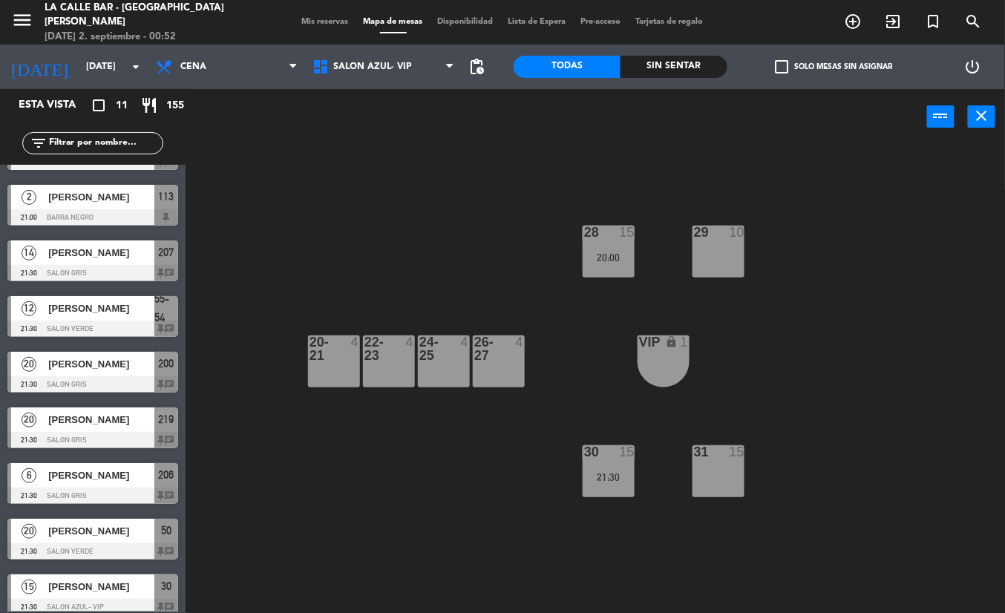
scroll to position [165, 0]
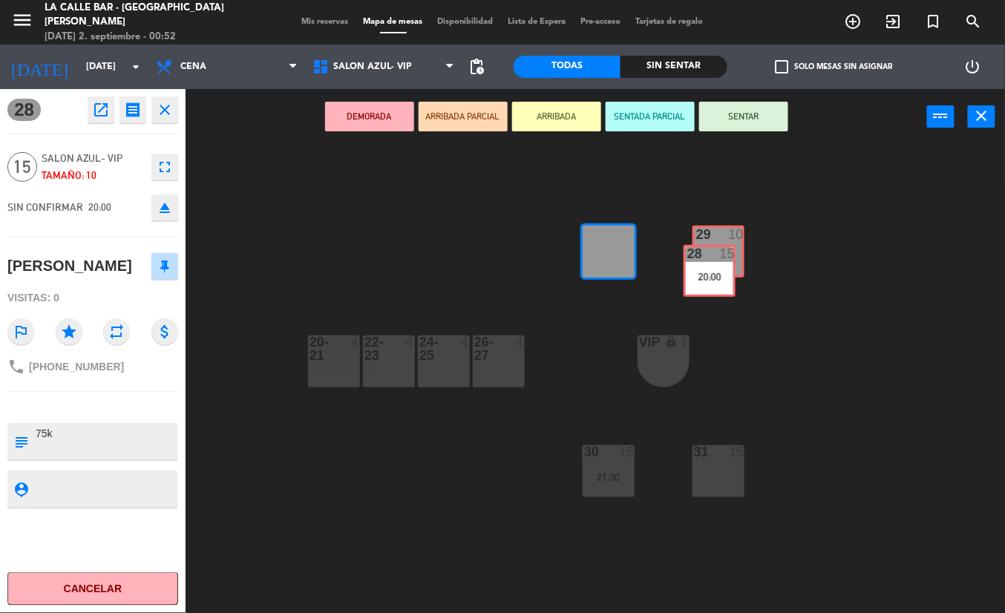
drag, startPoint x: 614, startPoint y: 242, endPoint x: 713, endPoint y: 255, distance: 99.6
click at [713, 255] on div "28 15 20:00 28 15 20:00 29 10 20-21 4 22-23 4 24-25 4 26-27 4 VIP lock 1 30 15 …" at bounding box center [600, 379] width 809 height 468
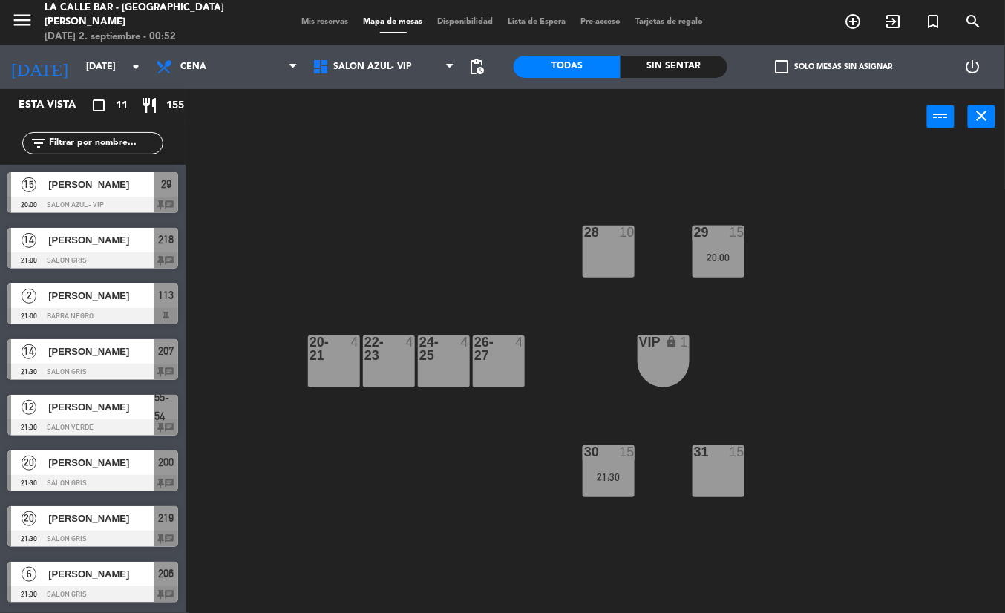
click at [404, 235] on div "28 10 29 15 20:00 20-21 4 22-23 4 24-25 4 26-27 4 VIP lock 1 30 15 21:30 31 15" at bounding box center [600, 379] width 809 height 468
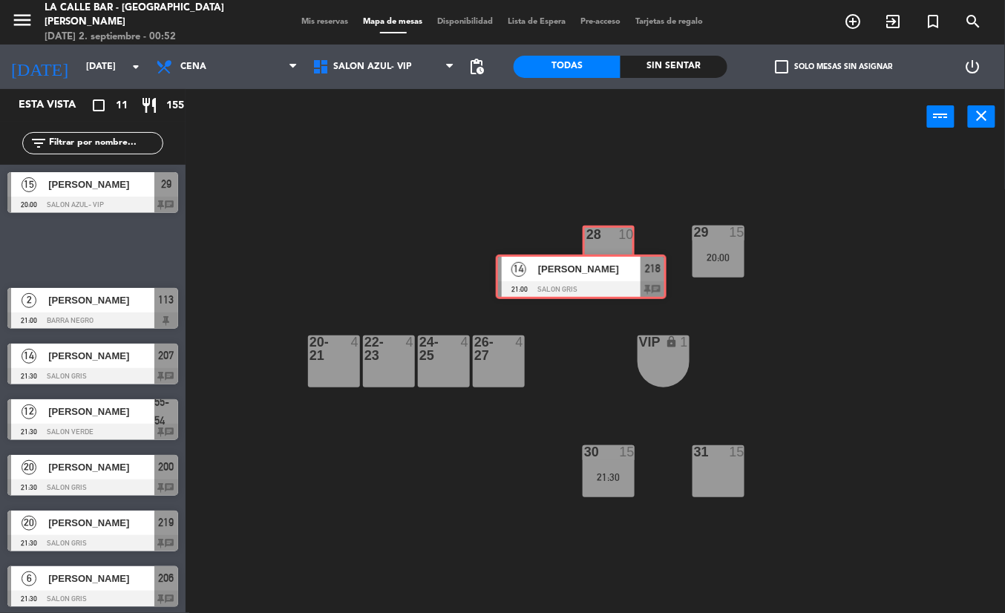
drag, startPoint x: 123, startPoint y: 239, endPoint x: 611, endPoint y: 266, distance: 489.0
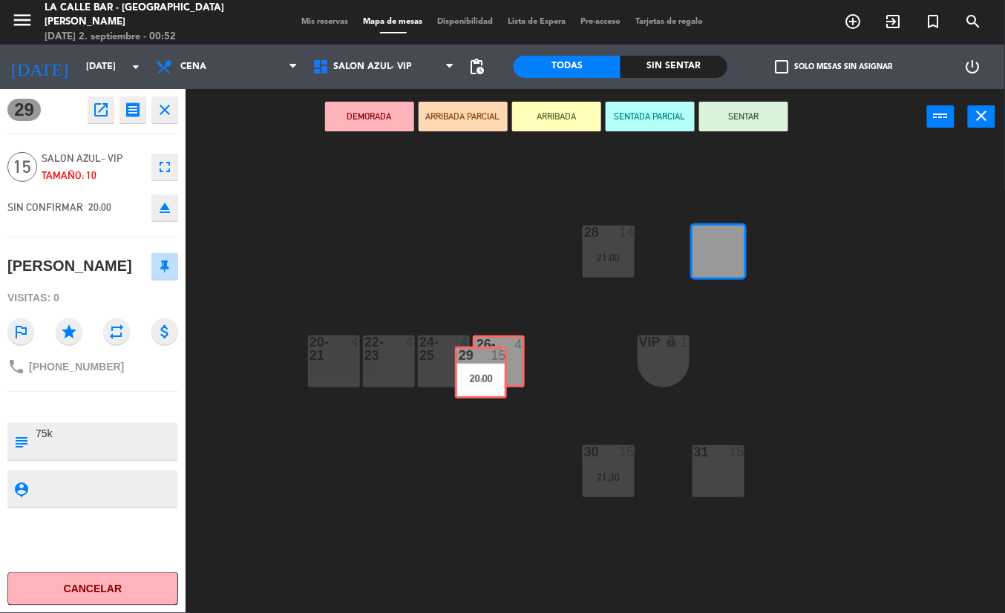
drag, startPoint x: 719, startPoint y: 248, endPoint x: 482, endPoint y: 369, distance: 266.5
click at [482, 369] on div "28 14 21:00 29 15 20:00 29 15 20:00 20-21 4 22-23 4 24-25 4 26-27 4 VIP lock 1 …" at bounding box center [600, 379] width 809 height 468
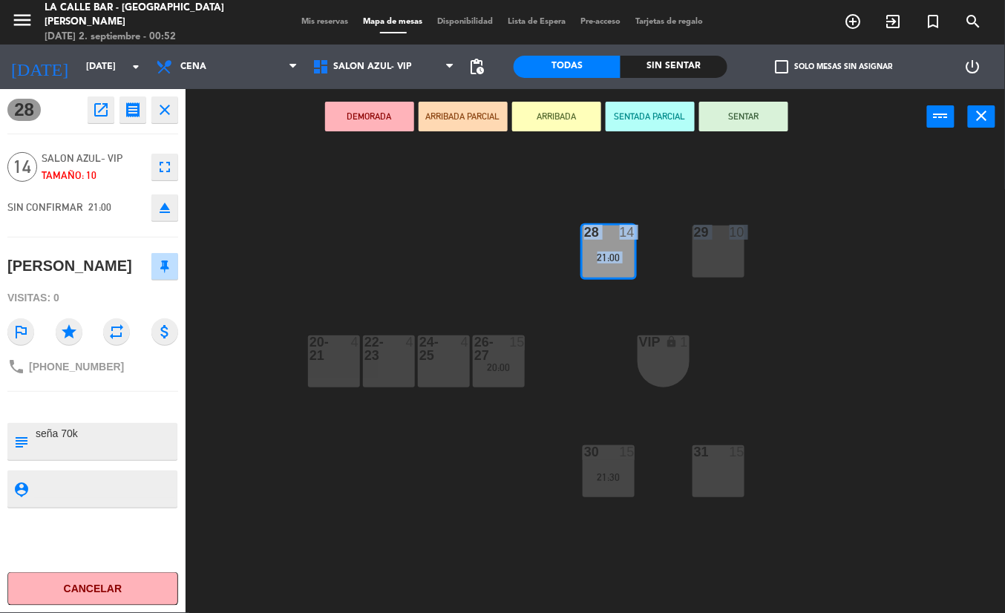
drag, startPoint x: 629, startPoint y: 241, endPoint x: 704, endPoint y: 250, distance: 75.5
click at [745, 140] on div "DEMORADA ARRIBADA PARCIAL ARRIBADA SENTADA PARCIAL SENTAR power_input close" at bounding box center [556, 117] width 741 height 56
click at [617, 193] on div "28 14 21:00 29 10 20-21 4 22-23 4 24-25 4 26-27 15 20:00 VIP lock 1 30 15 21:30…" at bounding box center [600, 379] width 809 height 468
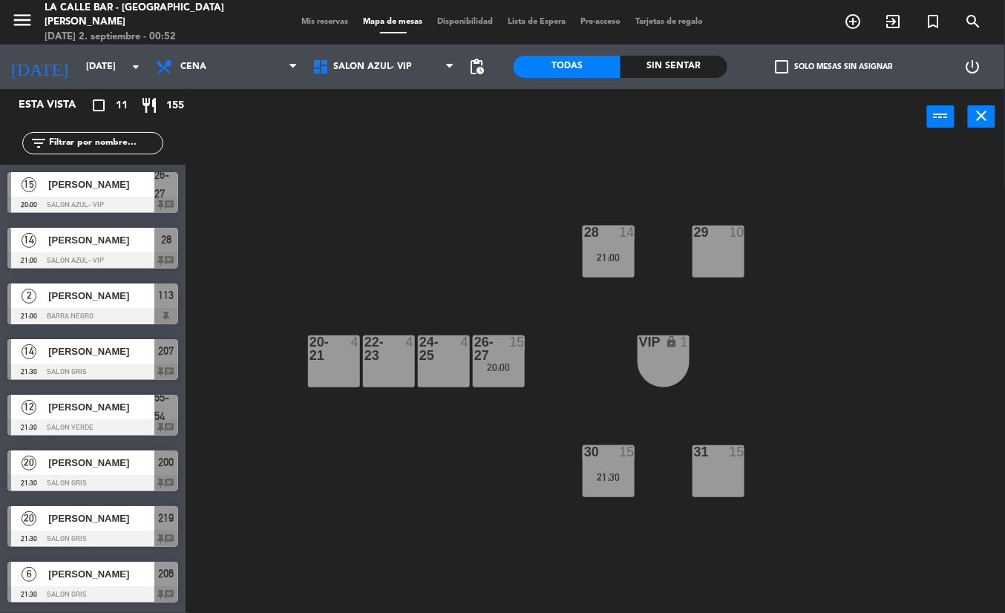
click at [387, 266] on div "28 14 21:00 29 10 20-21 4 22-23 4 24-25 4 26-27 15 20:00 VIP lock 1 30 15 21:30…" at bounding box center [600, 379] width 809 height 468
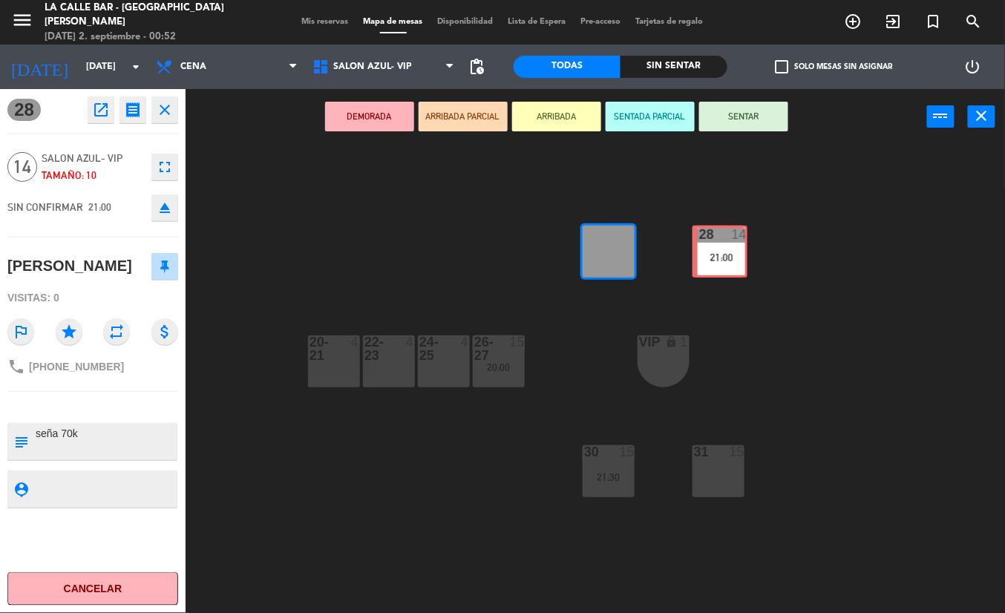
drag, startPoint x: 614, startPoint y: 245, endPoint x: 727, endPoint y: 245, distance: 112.8
click at [727, 245] on div "28 14 21:00 28 14 21:00 29 10 20-21 4 22-23 4 24-25 4 26-27 15 20:00 VIP lock 1…" at bounding box center [600, 379] width 809 height 468
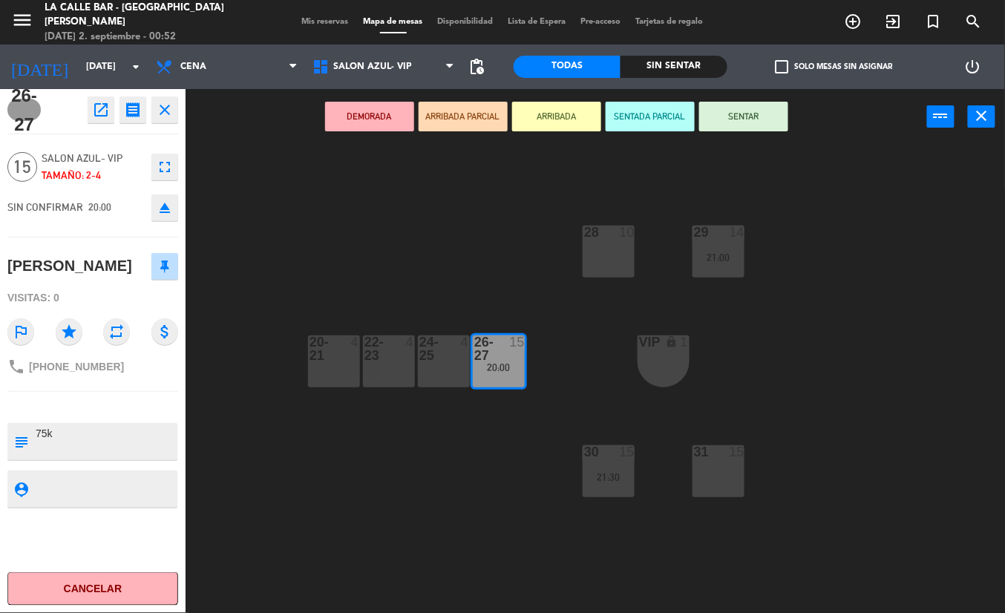
drag, startPoint x: 529, startPoint y: 316, endPoint x: 595, endPoint y: 254, distance: 90.8
drag, startPoint x: 494, startPoint y: 349, endPoint x: 612, endPoint y: 242, distance: 159.2
click at [612, 242] on div "28 10 29 14 21:00 20-21 4 22-23 4 24-25 4 26-27 15 20:00 26-27 15 20:00 VIP loc…" at bounding box center [600, 379] width 809 height 468
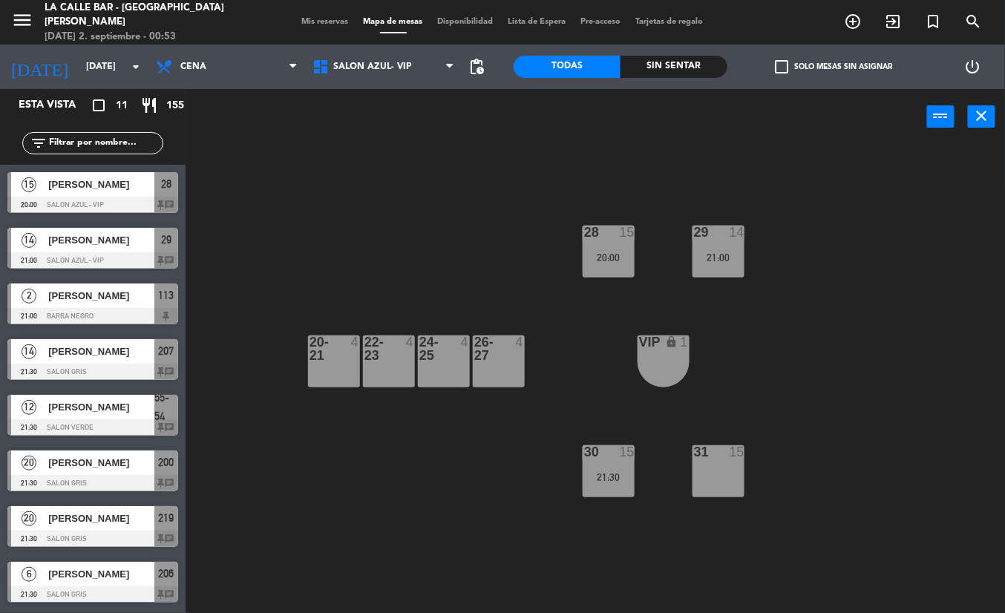
click at [396, 218] on div "28 15 20:00 29 14 21:00 20-21 4 22-23 4 24-25 4 26-27 4 VIP lock 1 30 15 21:30 …" at bounding box center [600, 379] width 809 height 468
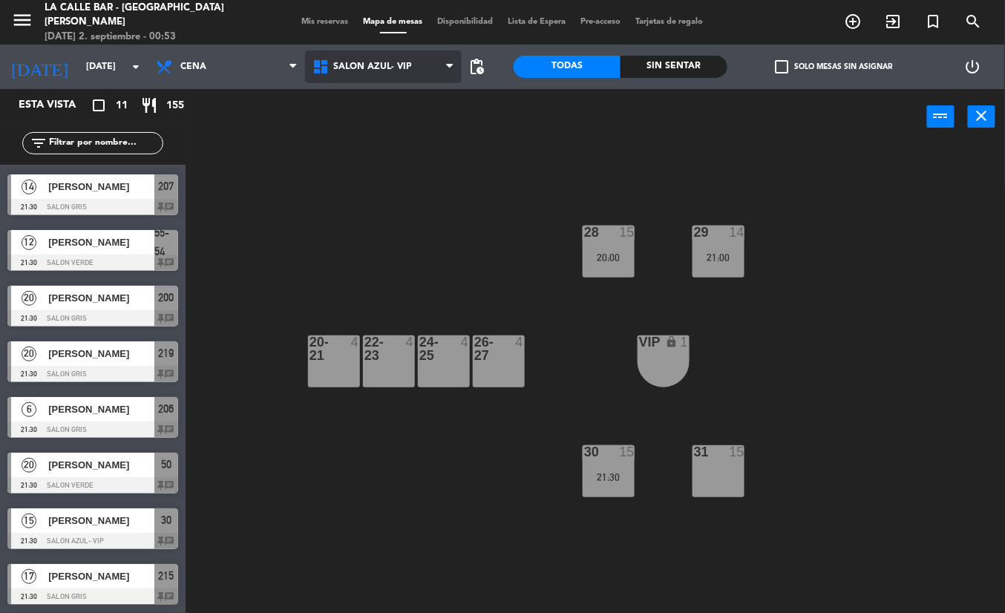
click at [424, 62] on span "SALON AZUL- VIP" at bounding box center [383, 66] width 157 height 33
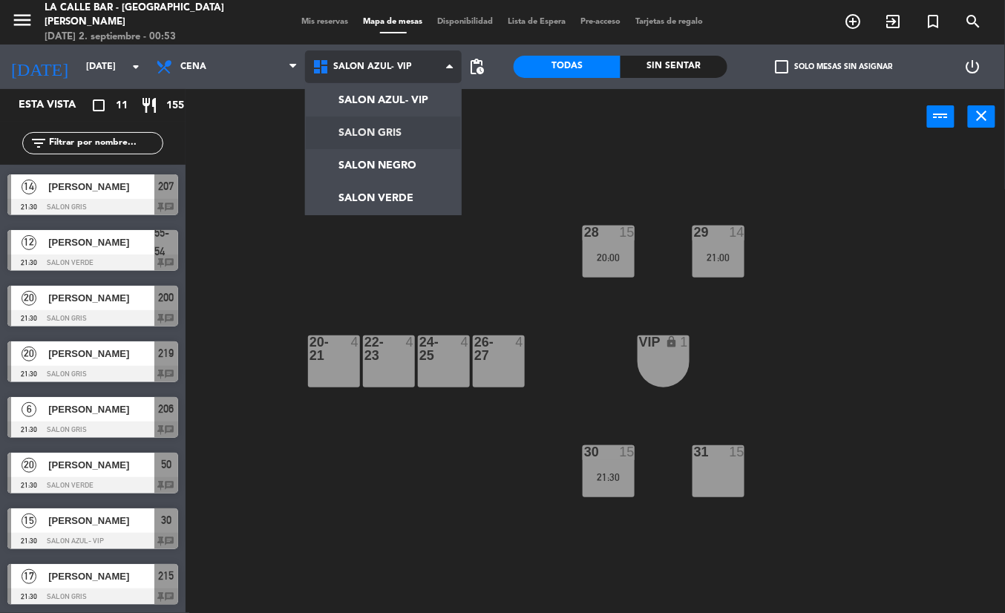
click at [383, 125] on ng-component "menu La Calle Bar - Villa [PERSON_NAME] [DATE] 2. septiembre - 00:53 Mis reserv…" at bounding box center [502, 306] width 1005 height 613
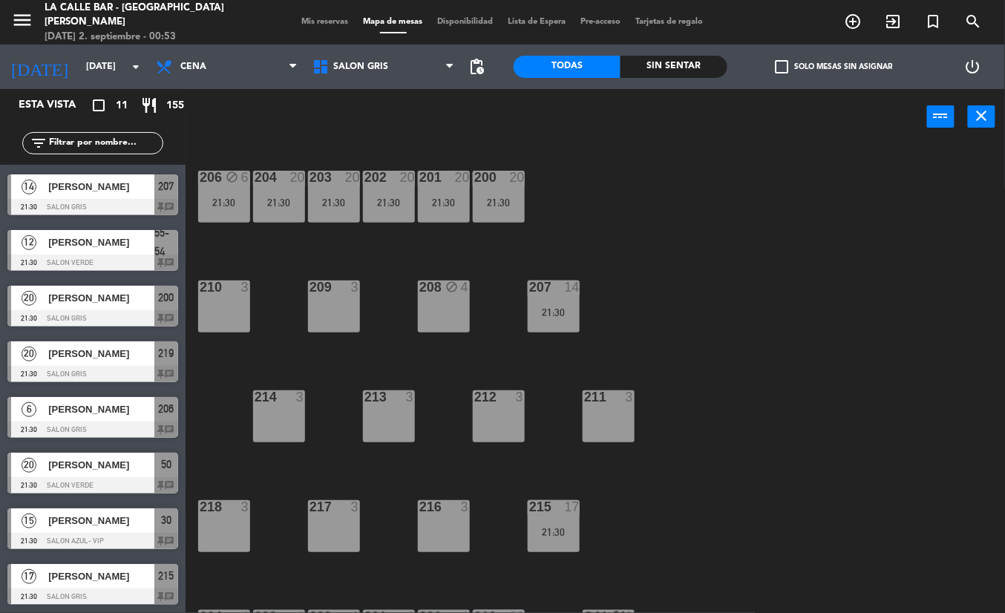
scroll to position [49, 0]
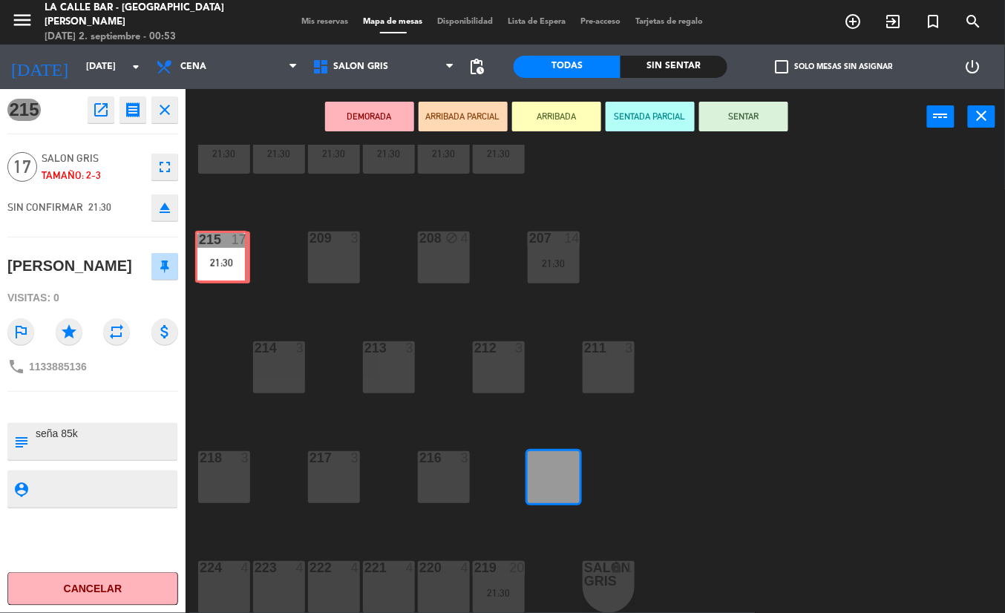
drag, startPoint x: 573, startPoint y: 476, endPoint x: 240, endPoint y: 257, distance: 398.5
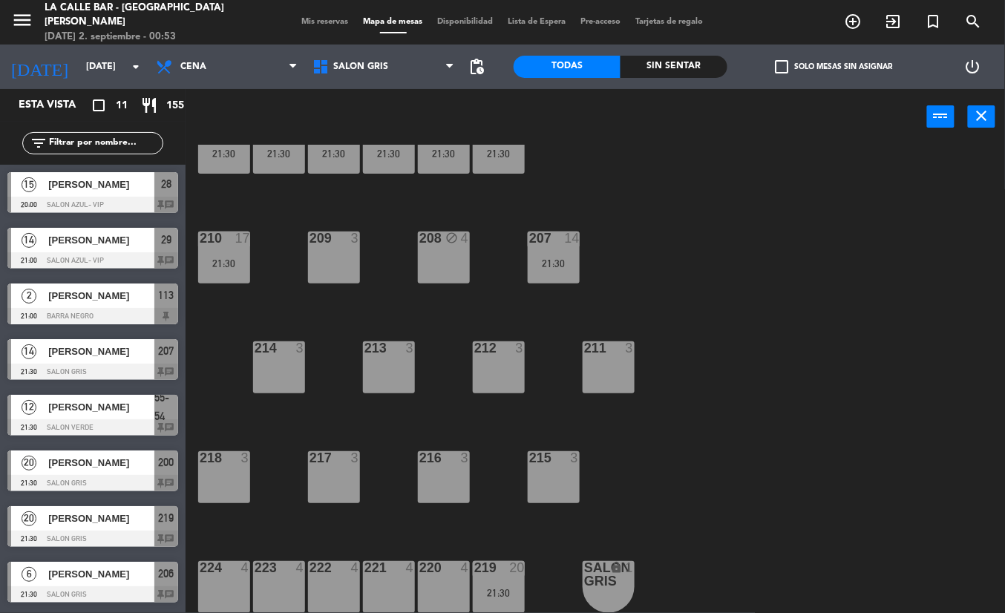
scroll to position [165, 0]
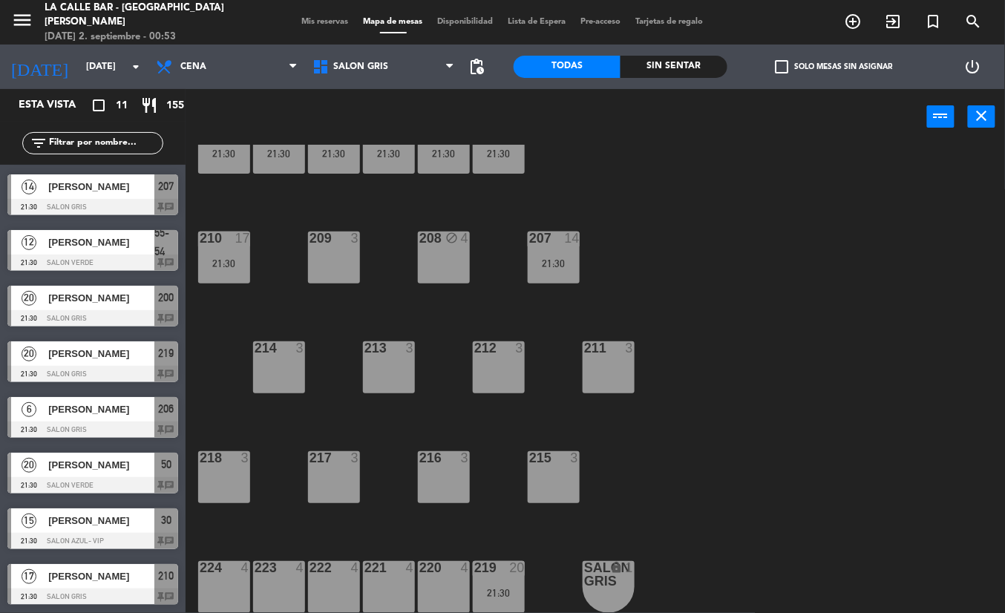
drag, startPoint x: 704, startPoint y: 278, endPoint x: 626, endPoint y: 199, distance: 110.7
click at [699, 264] on div "206 block 6 21:30 204 20 21:30 203 20 21:30 202 20 21:30 201 20 21:30 200 20 21…" at bounding box center [600, 379] width 809 height 468
click at [402, 78] on span "SALON GRIS" at bounding box center [383, 66] width 157 height 33
click at [375, 134] on ng-component "menu La Calle Bar - Villa [PERSON_NAME] [DATE] 2. septiembre - 00:53 Mis reserv…" at bounding box center [502, 306] width 1005 height 613
click at [380, 68] on span "SALON GRIS" at bounding box center [360, 67] width 55 height 10
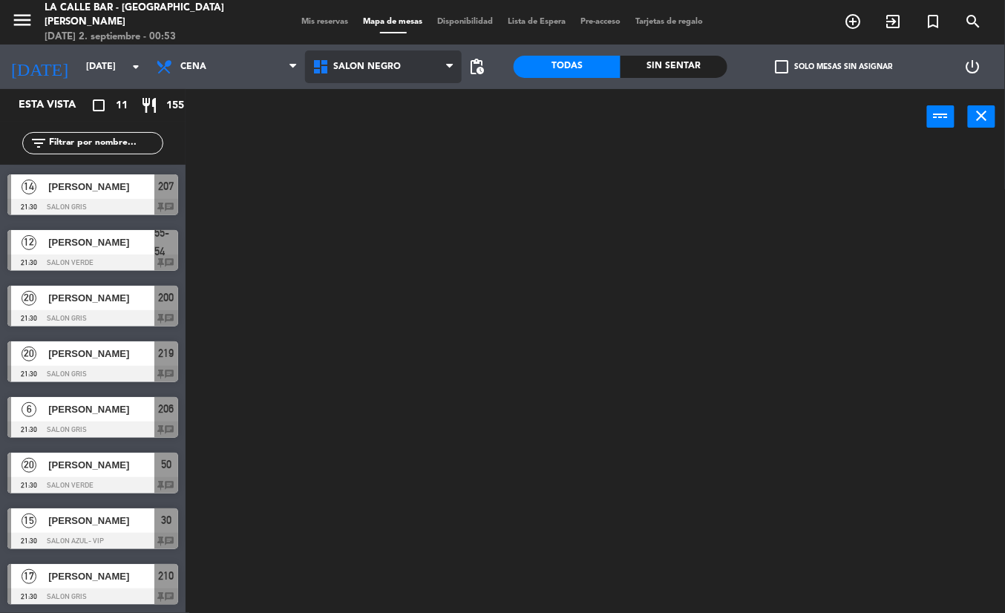
scroll to position [0, 0]
click at [413, 161] on ng-component "menu La Calle Bar - Villa [PERSON_NAME] [DATE] 2. septiembre - 00:53 Mis reserv…" at bounding box center [502, 306] width 1005 height 613
